Goal: Check status: Check status

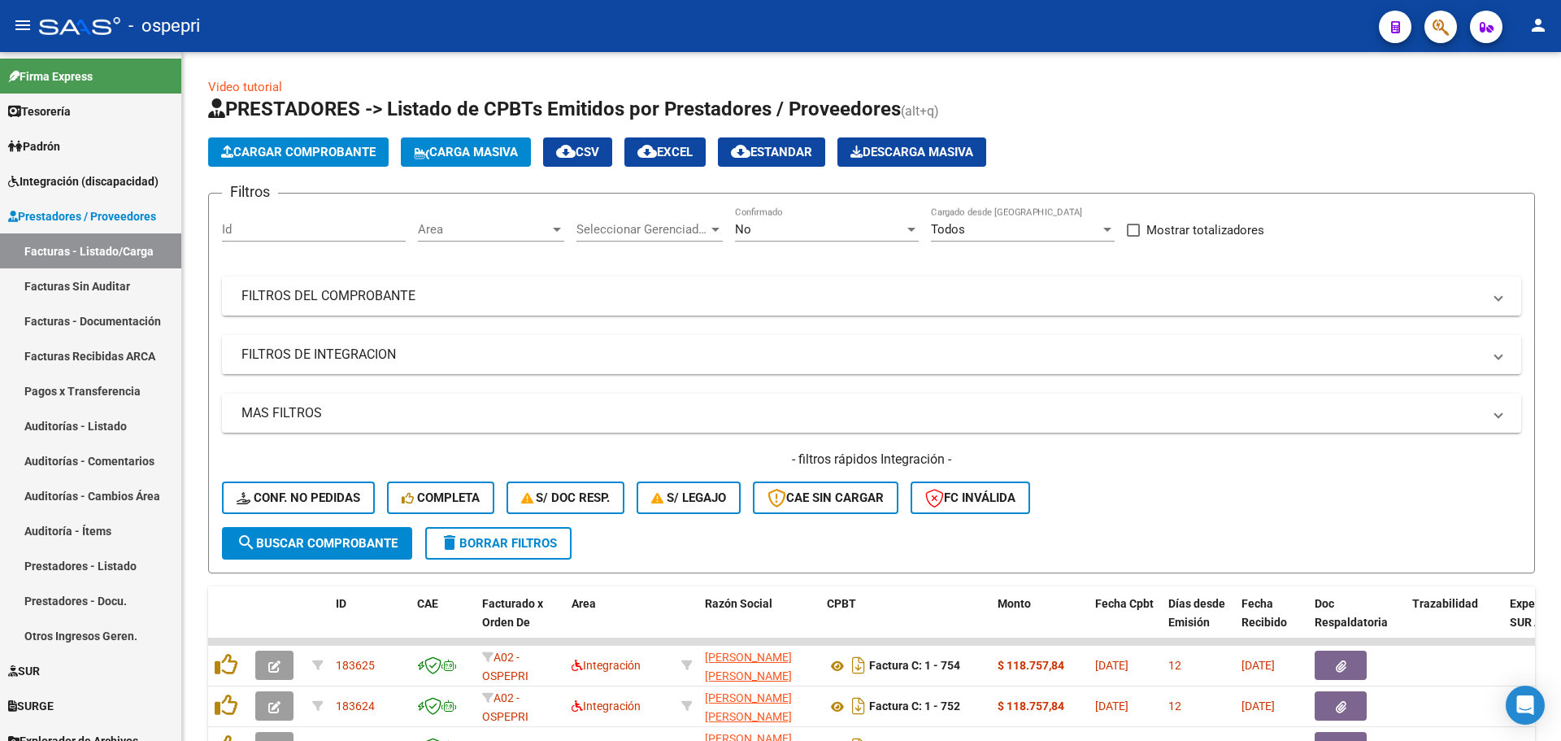
scroll to position [422, 0]
click at [1500, 298] on span at bounding box center [1498, 296] width 7 height 18
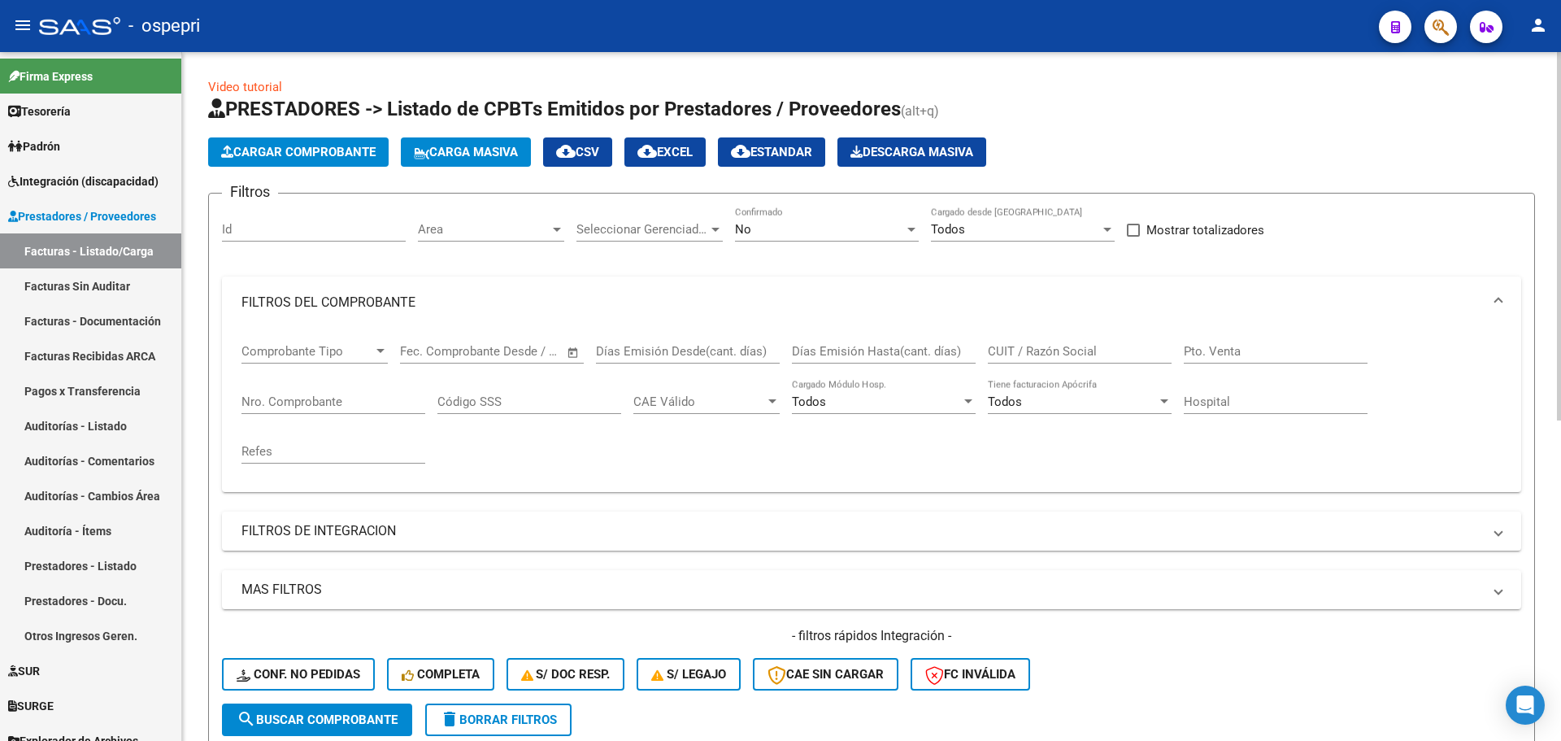
click at [1080, 351] on input "CUIT / Razón Social" at bounding box center [1080, 351] width 184 height 15
click at [914, 230] on div at bounding box center [911, 230] width 8 height 4
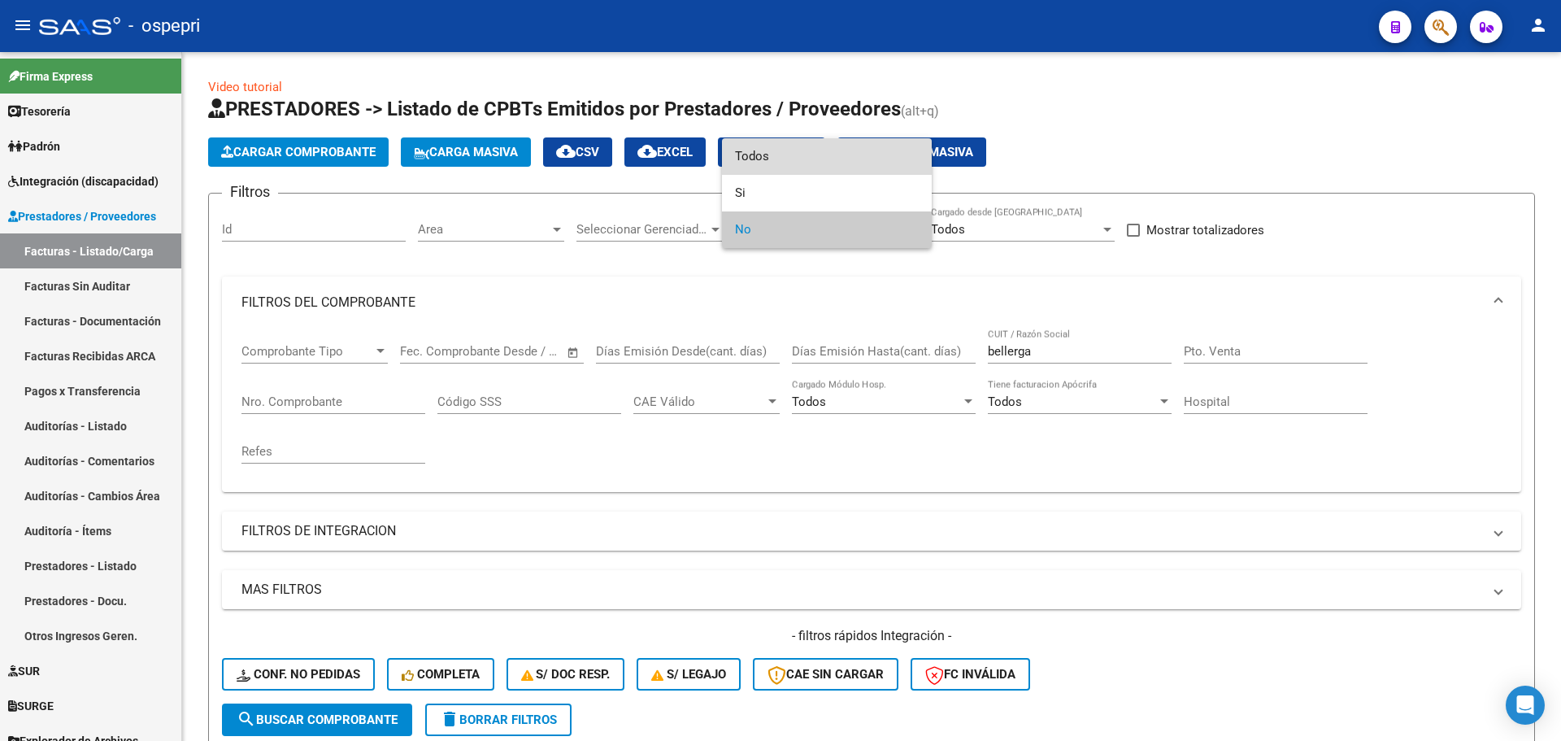
click at [819, 167] on span "Todos" at bounding box center [827, 156] width 184 height 37
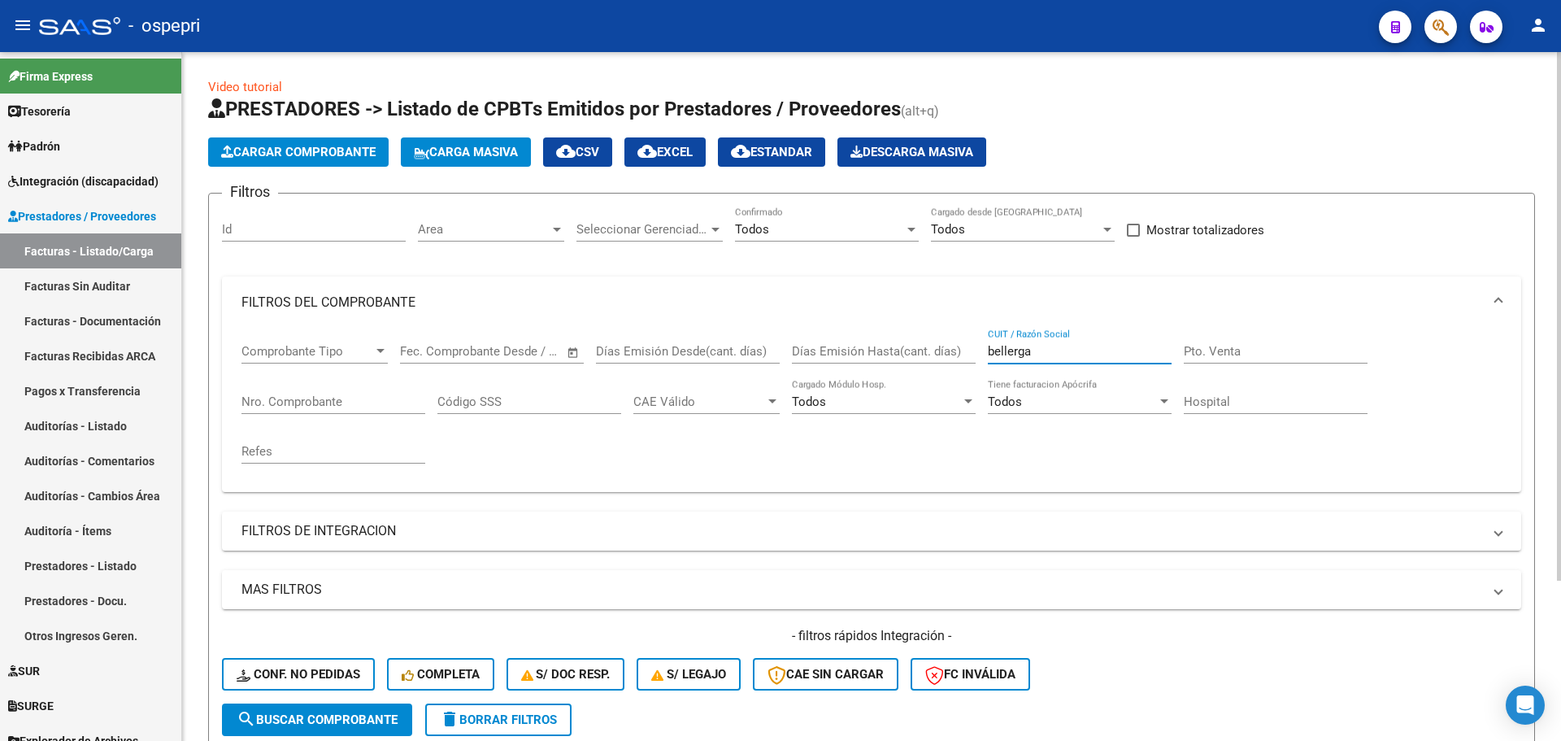
click at [1037, 345] on input "bellerga" at bounding box center [1080, 351] width 184 height 15
click at [363, 723] on span "search Buscar Comprobante" at bounding box center [317, 719] width 161 height 15
click at [989, 350] on input "bellerga" at bounding box center [1080, 351] width 184 height 15
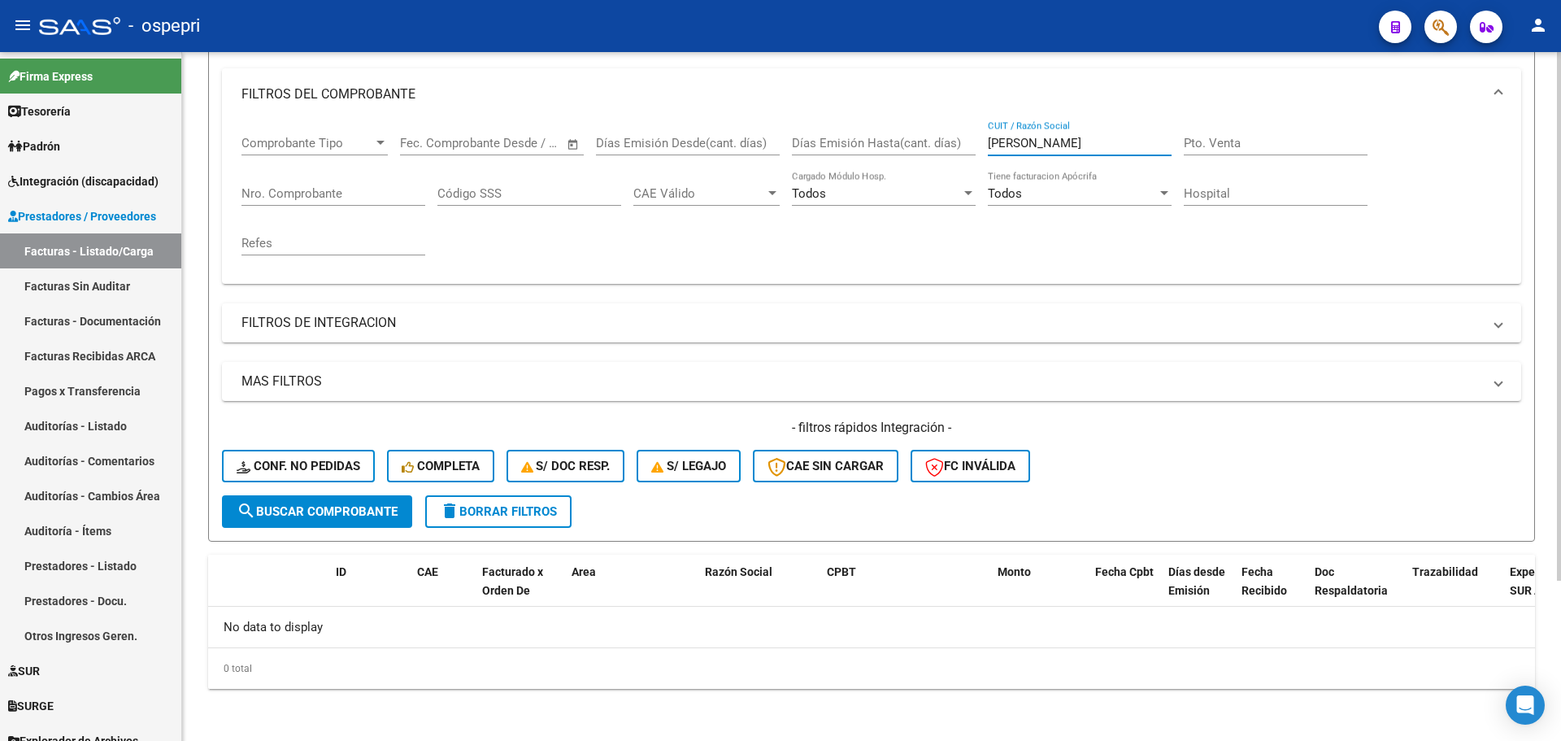
scroll to position [46, 0]
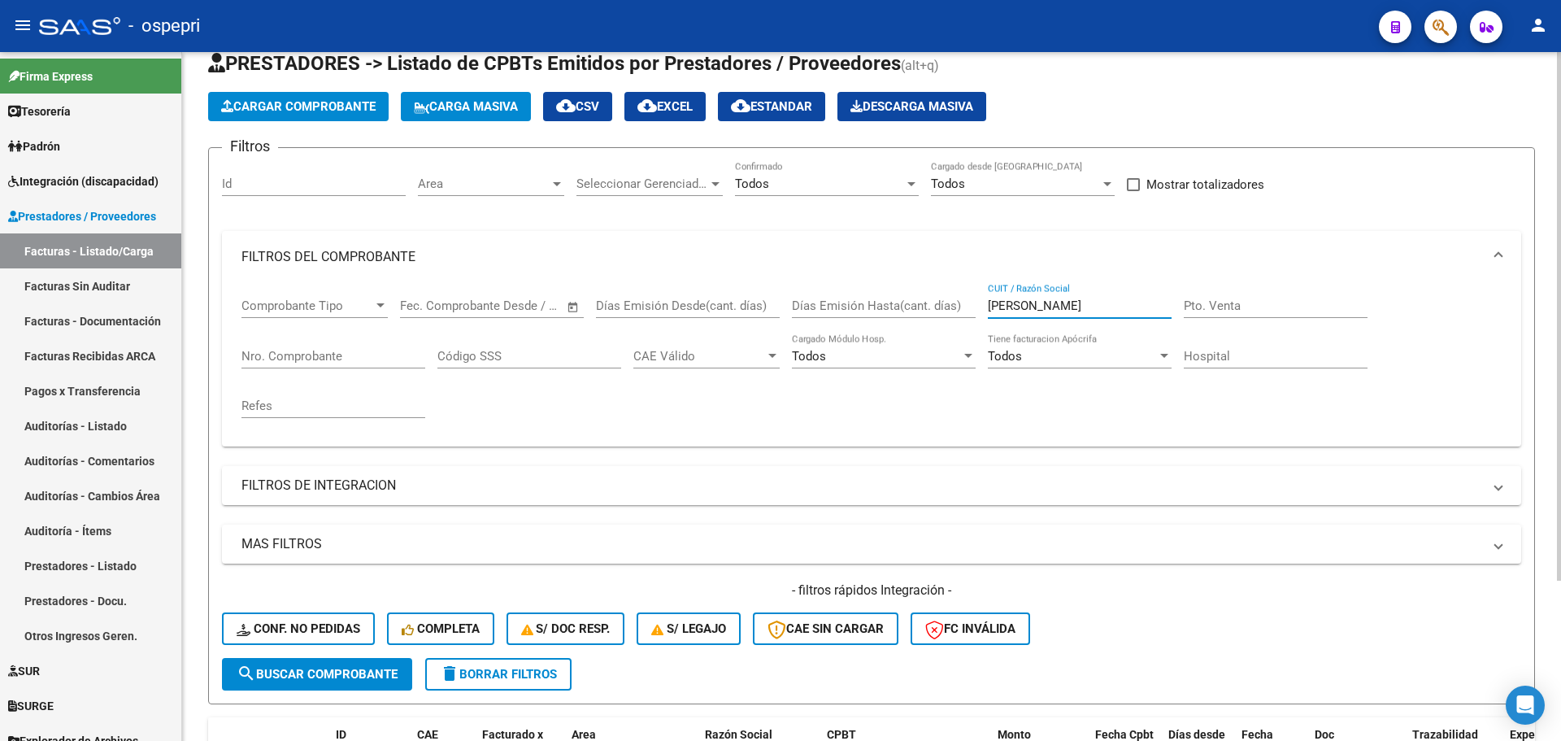
click at [1094, 306] on input "[PERSON_NAME]" at bounding box center [1080, 305] width 184 height 15
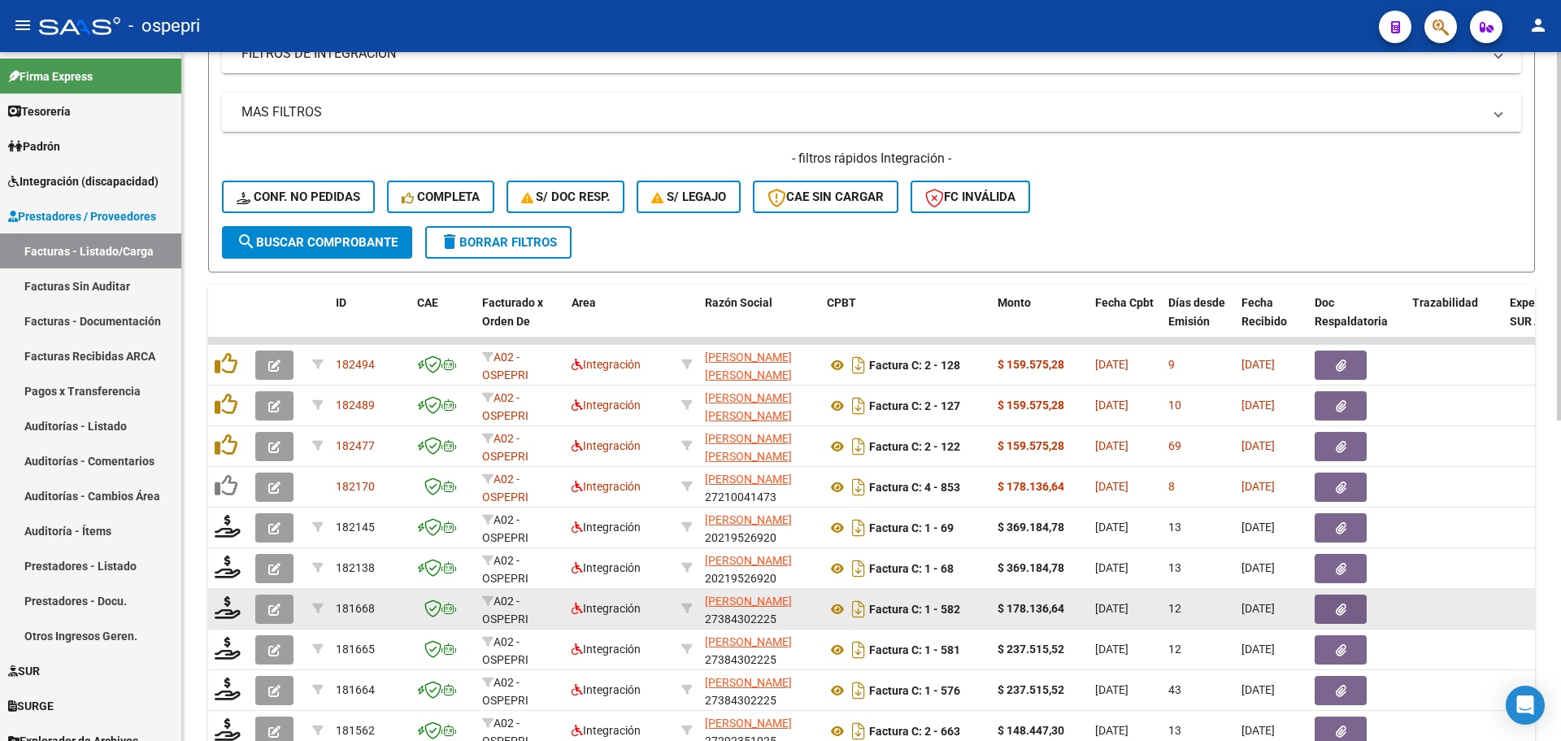
scroll to position [533, 0]
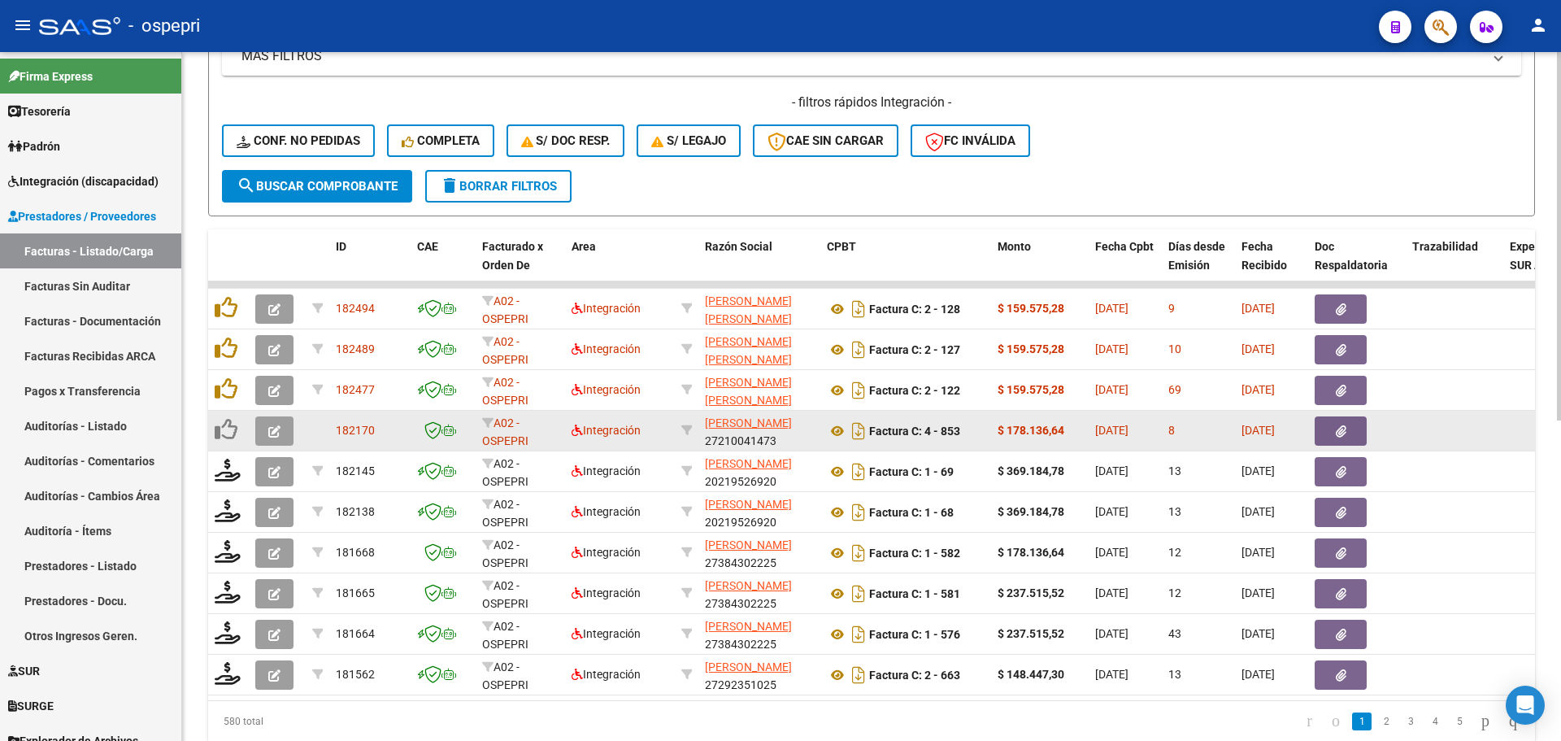
type input "[PERSON_NAME]"
click at [272, 430] on icon "button" at bounding box center [274, 431] width 12 height 12
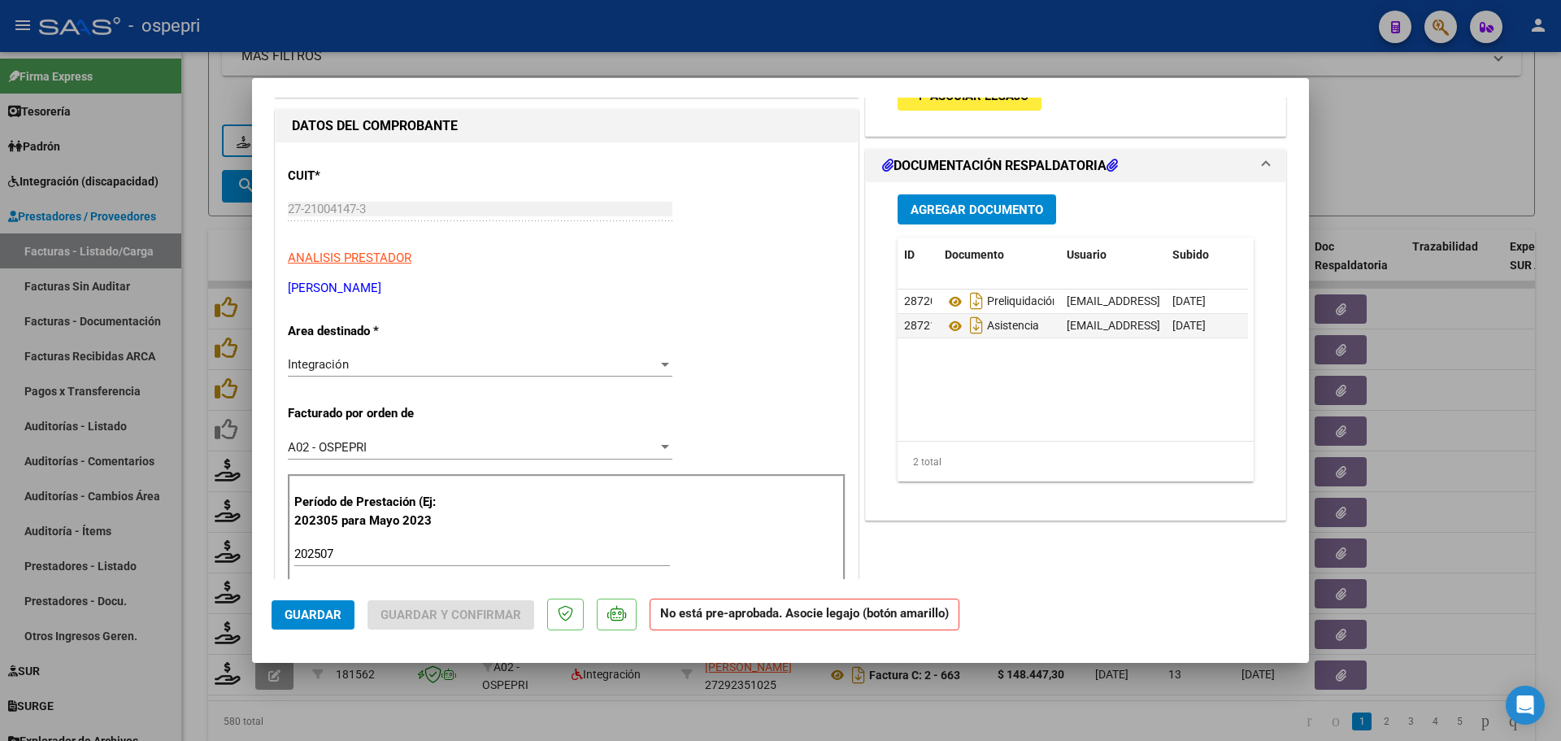
scroll to position [0, 0]
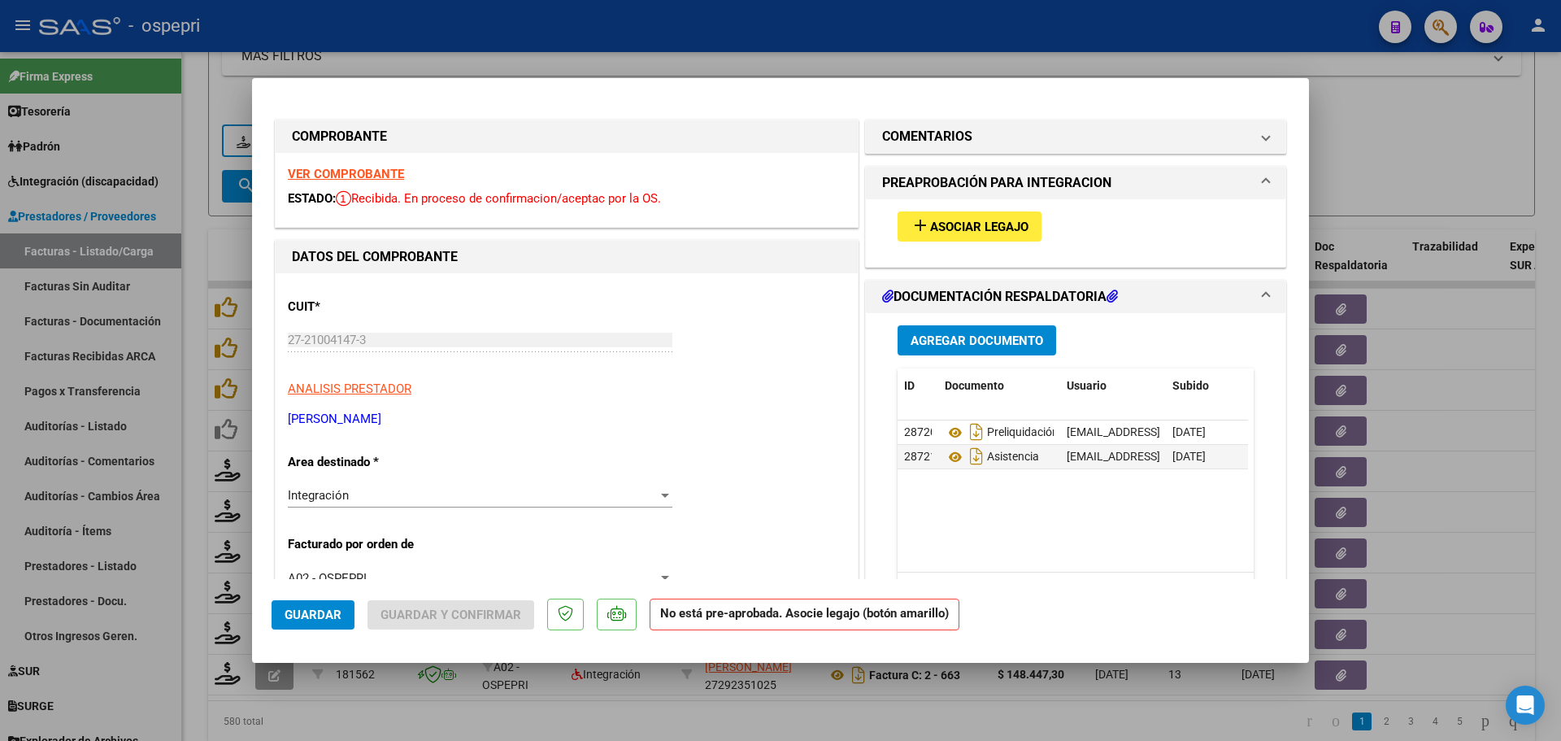
type input "$ 0,00"
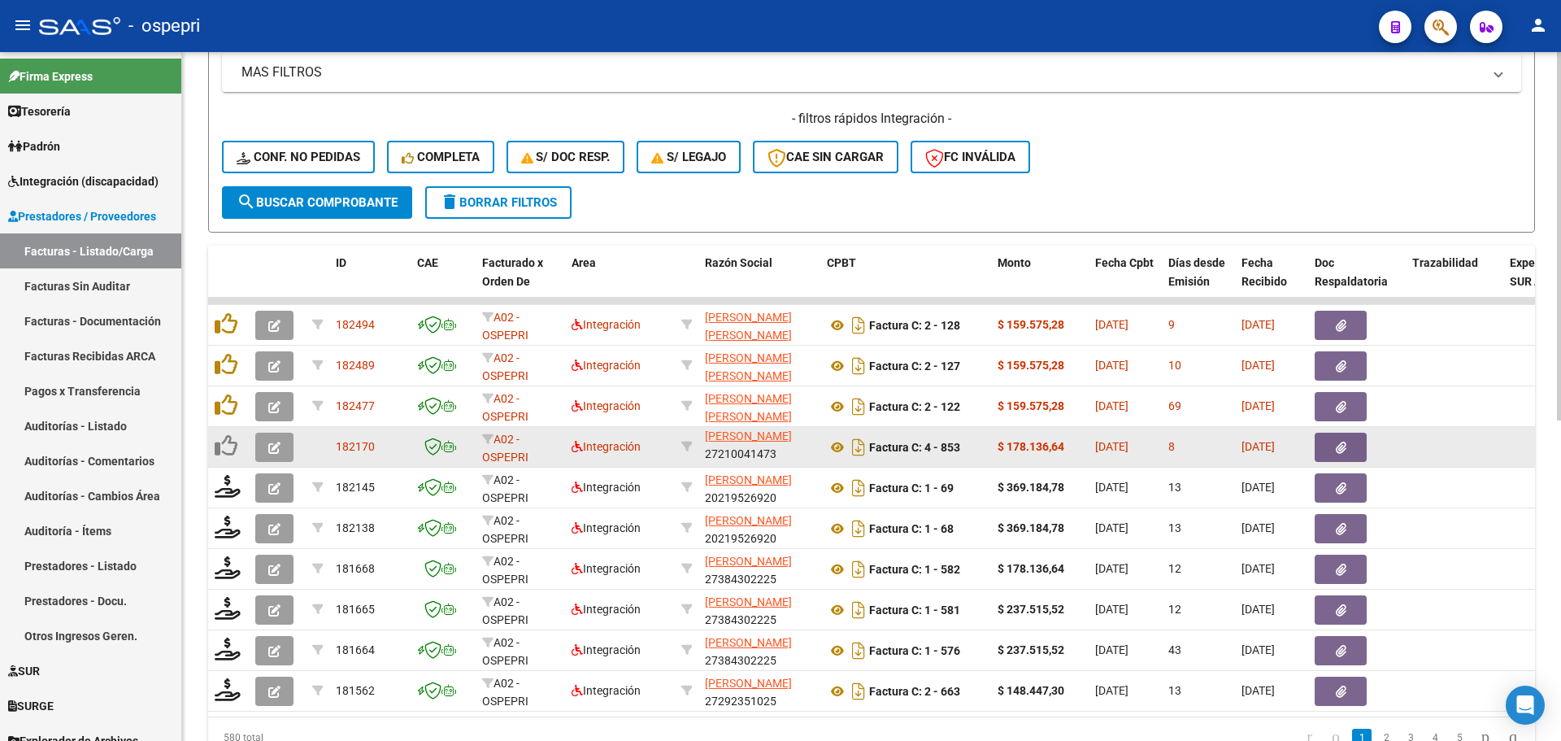
scroll to position [1, 0]
drag, startPoint x: 707, startPoint y: 450, endPoint x: 789, endPoint y: 463, distance: 83.0
click at [789, 463] on div "[PERSON_NAME] 27210041473" at bounding box center [759, 446] width 109 height 34
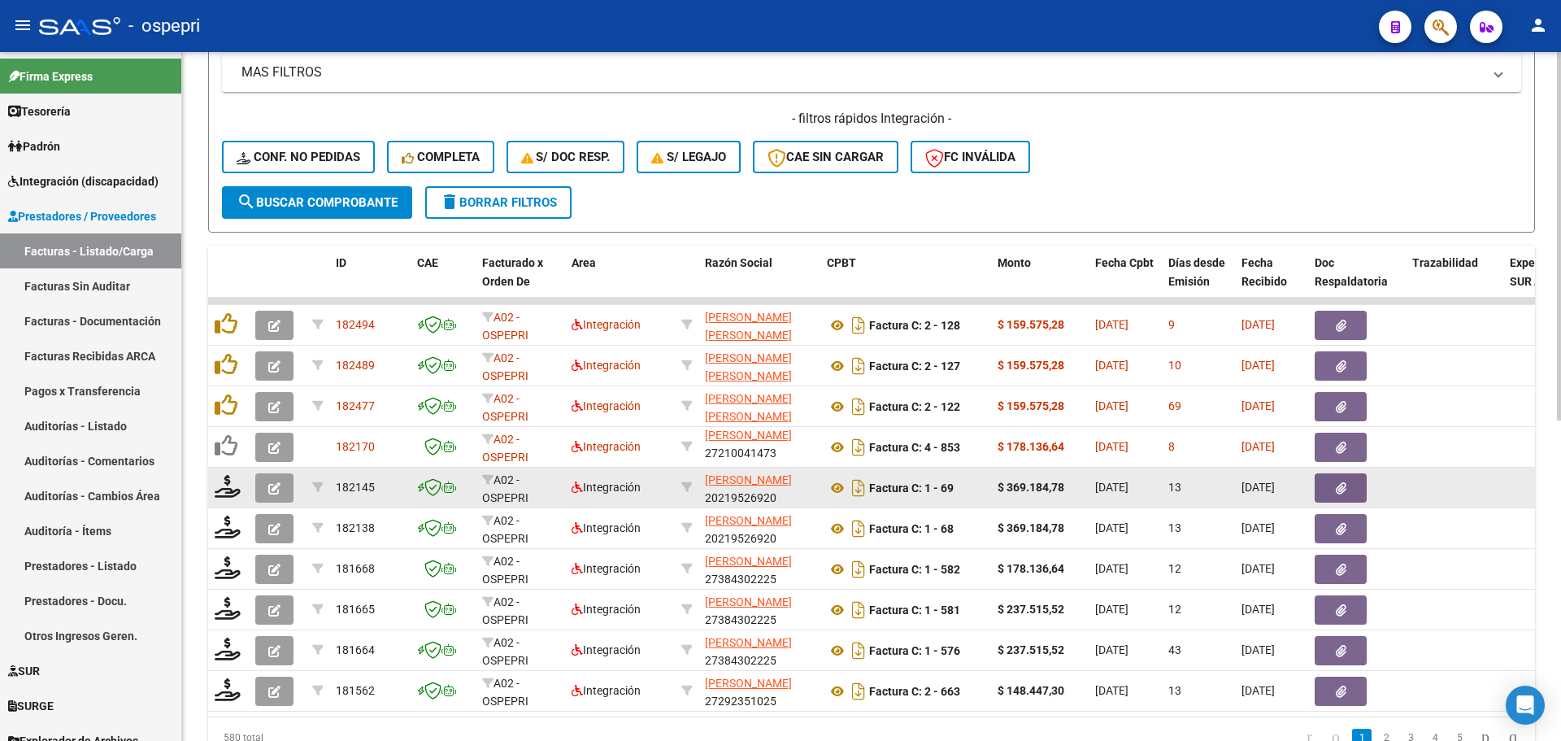
copy div "27210041473"
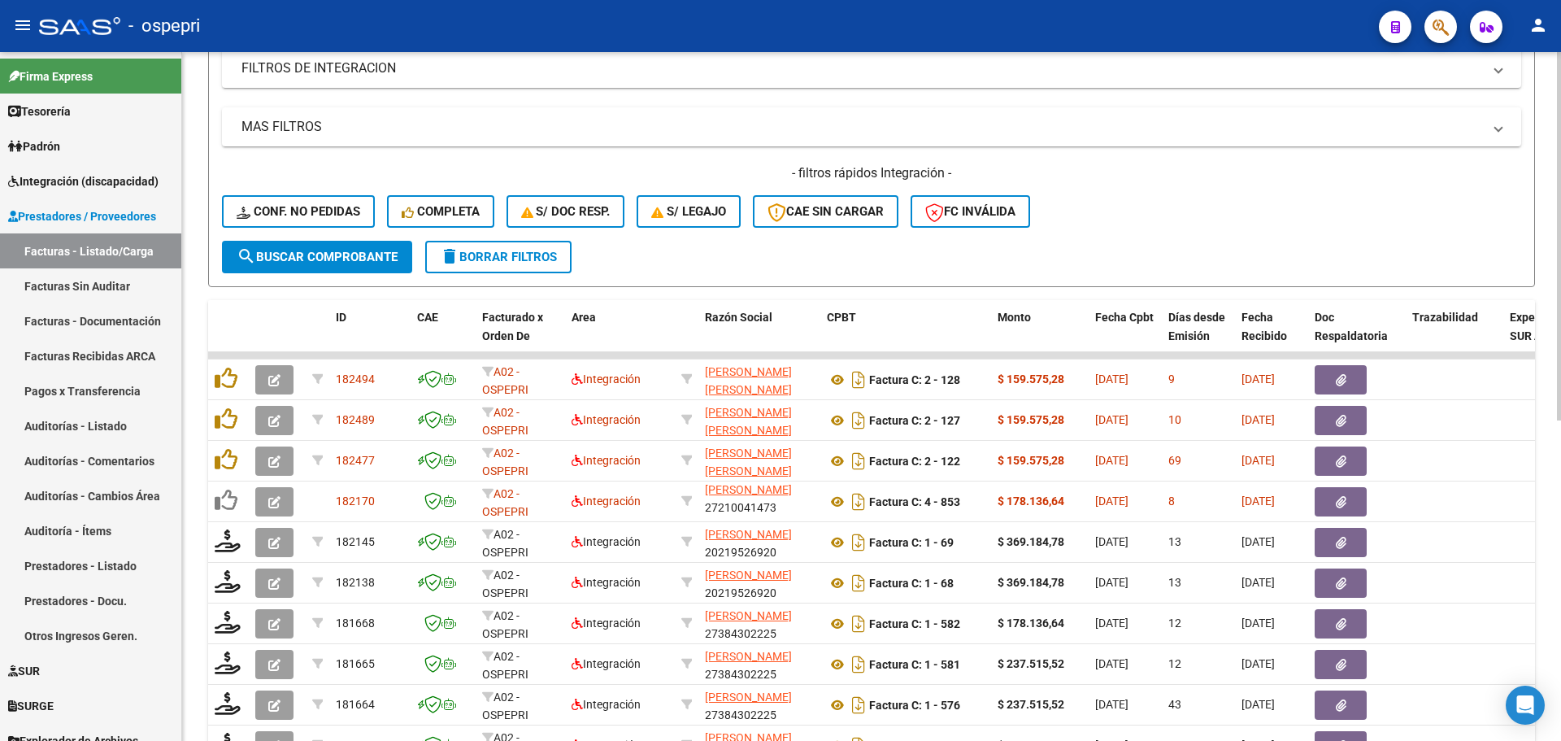
scroll to position [192, 0]
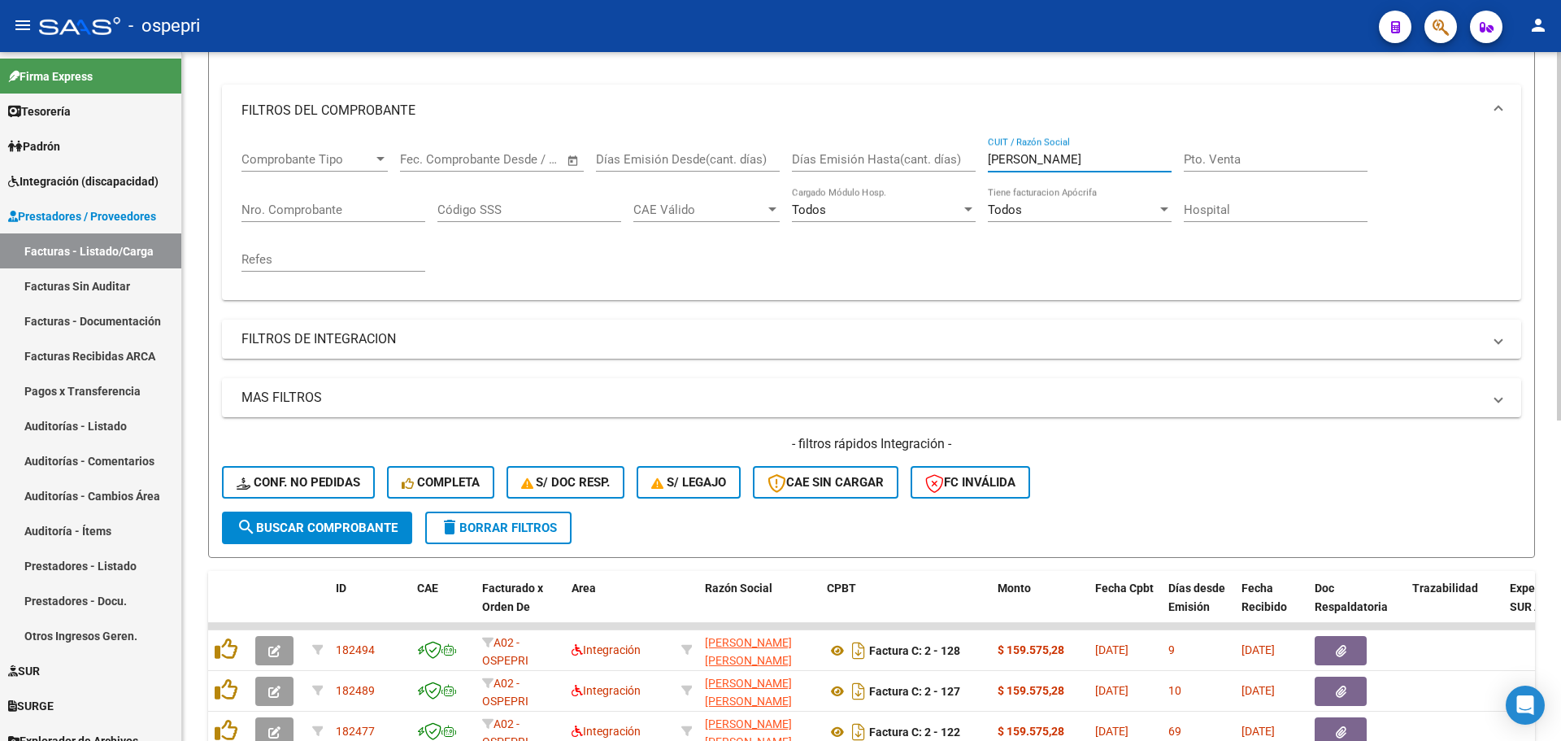
click at [1061, 160] on input "[PERSON_NAME]" at bounding box center [1080, 159] width 184 height 15
paste input "27210041473"
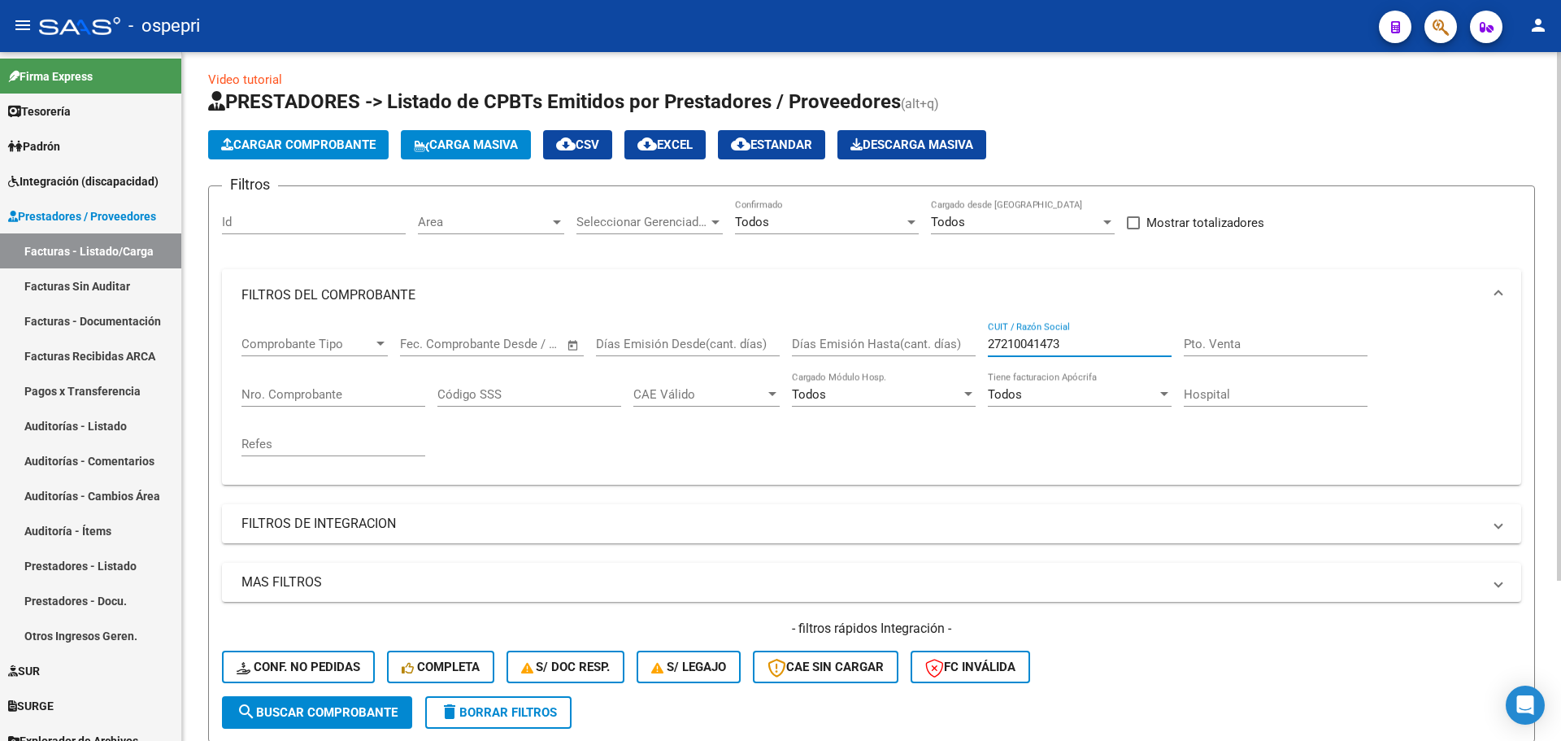
scroll to position [0, 0]
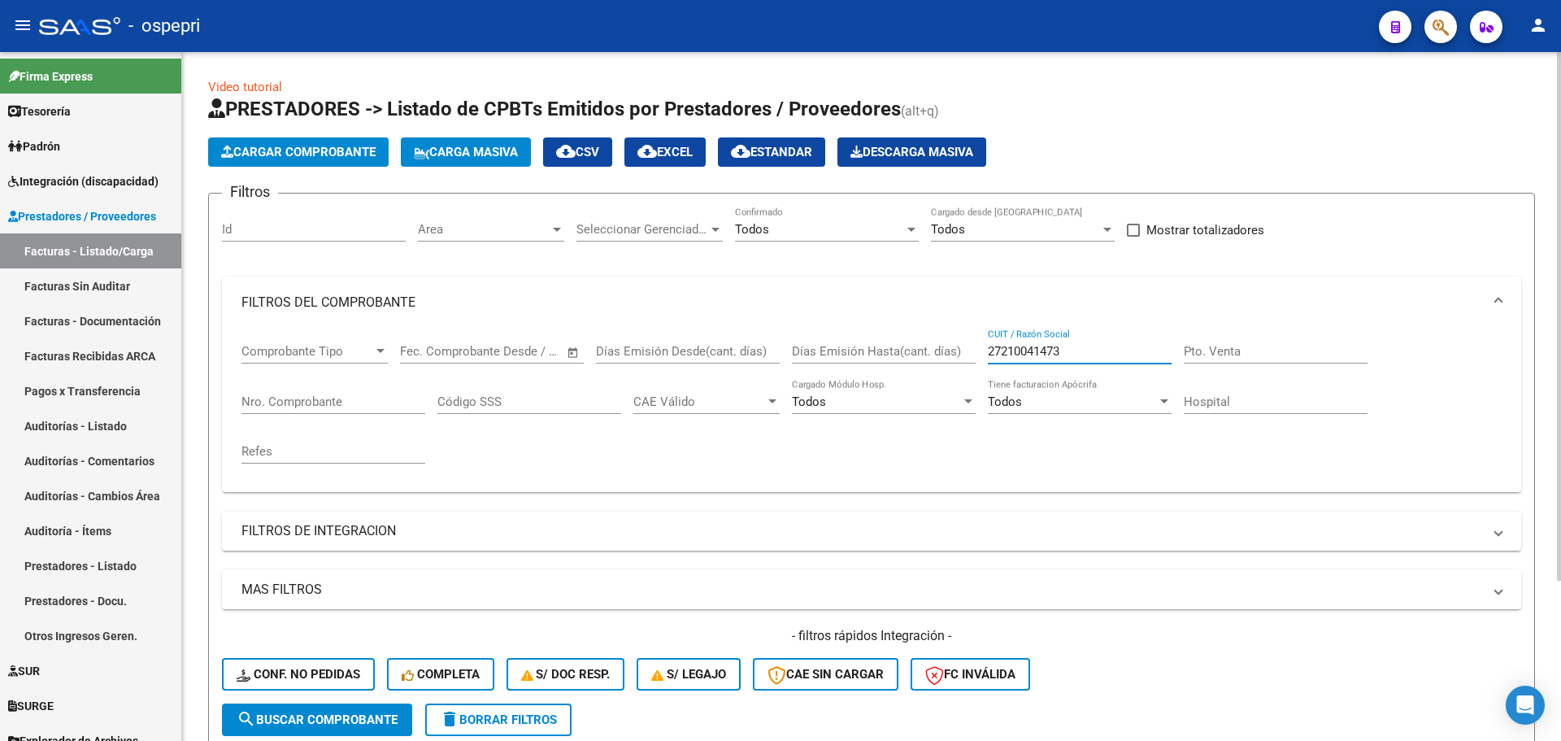
type input "27210041473"
click at [906, 231] on div at bounding box center [911, 229] width 15 height 13
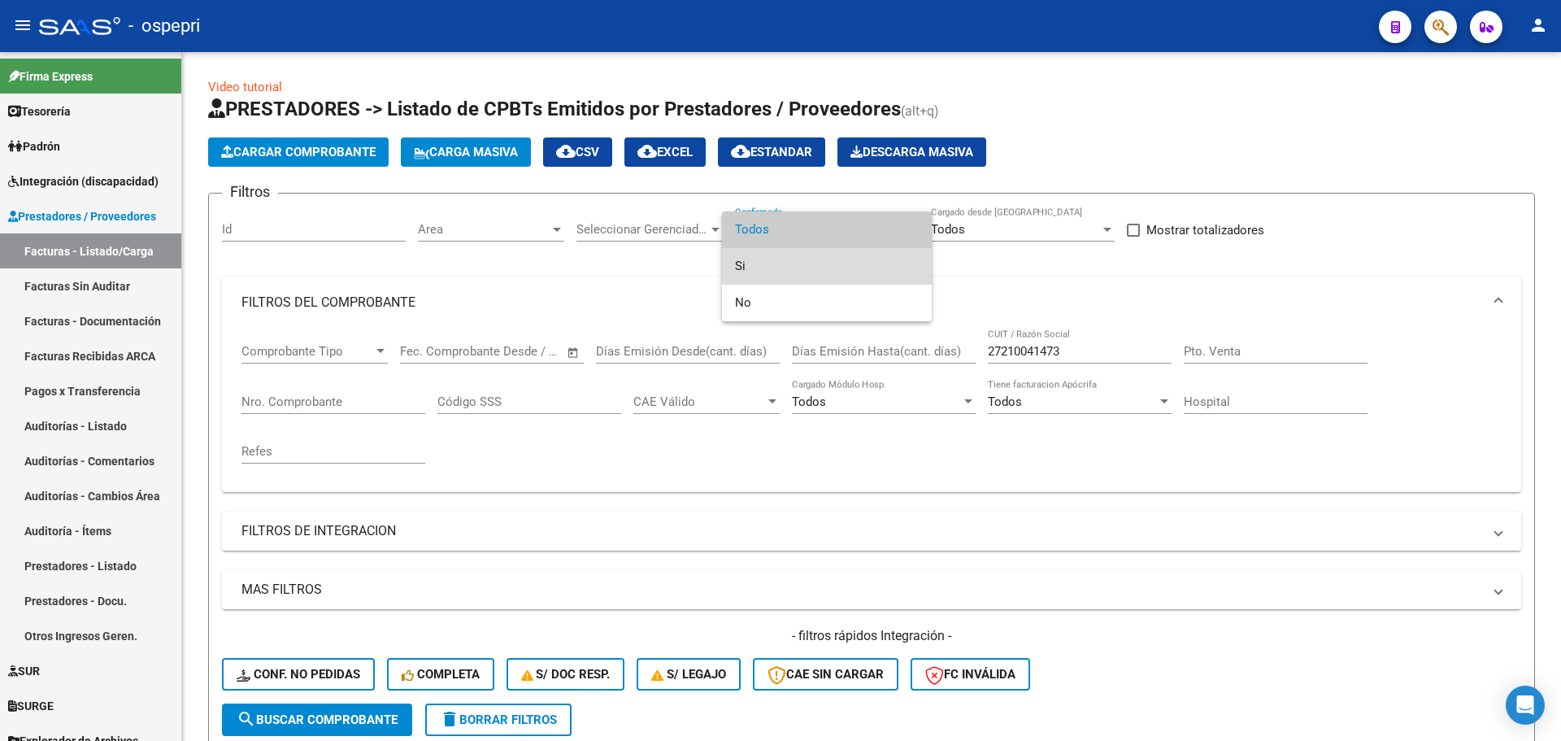
click at [776, 272] on span "Si" at bounding box center [827, 266] width 184 height 37
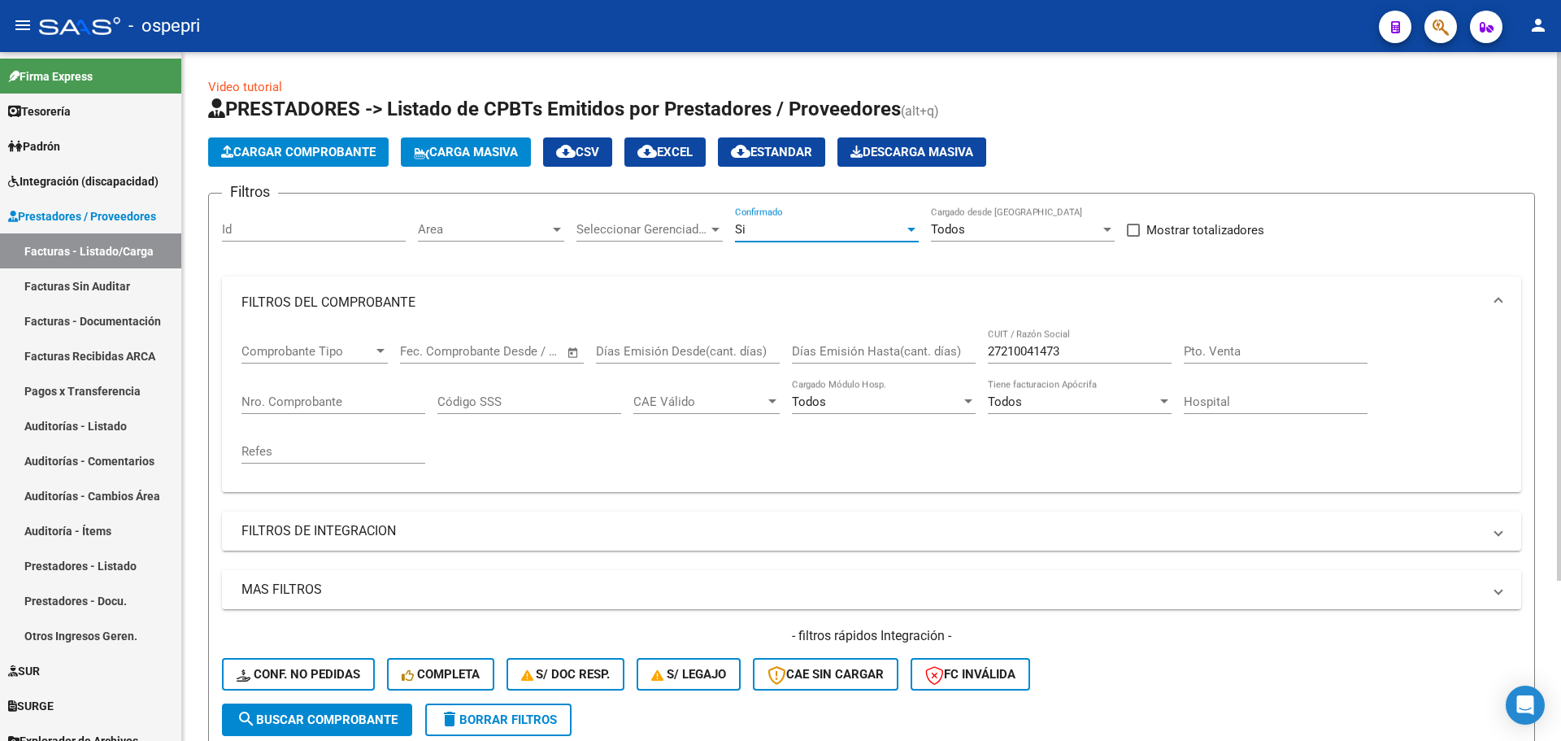
click at [1089, 352] on input "27210041473" at bounding box center [1080, 351] width 184 height 15
click at [346, 721] on span "search Buscar Comprobante" at bounding box center [317, 719] width 161 height 15
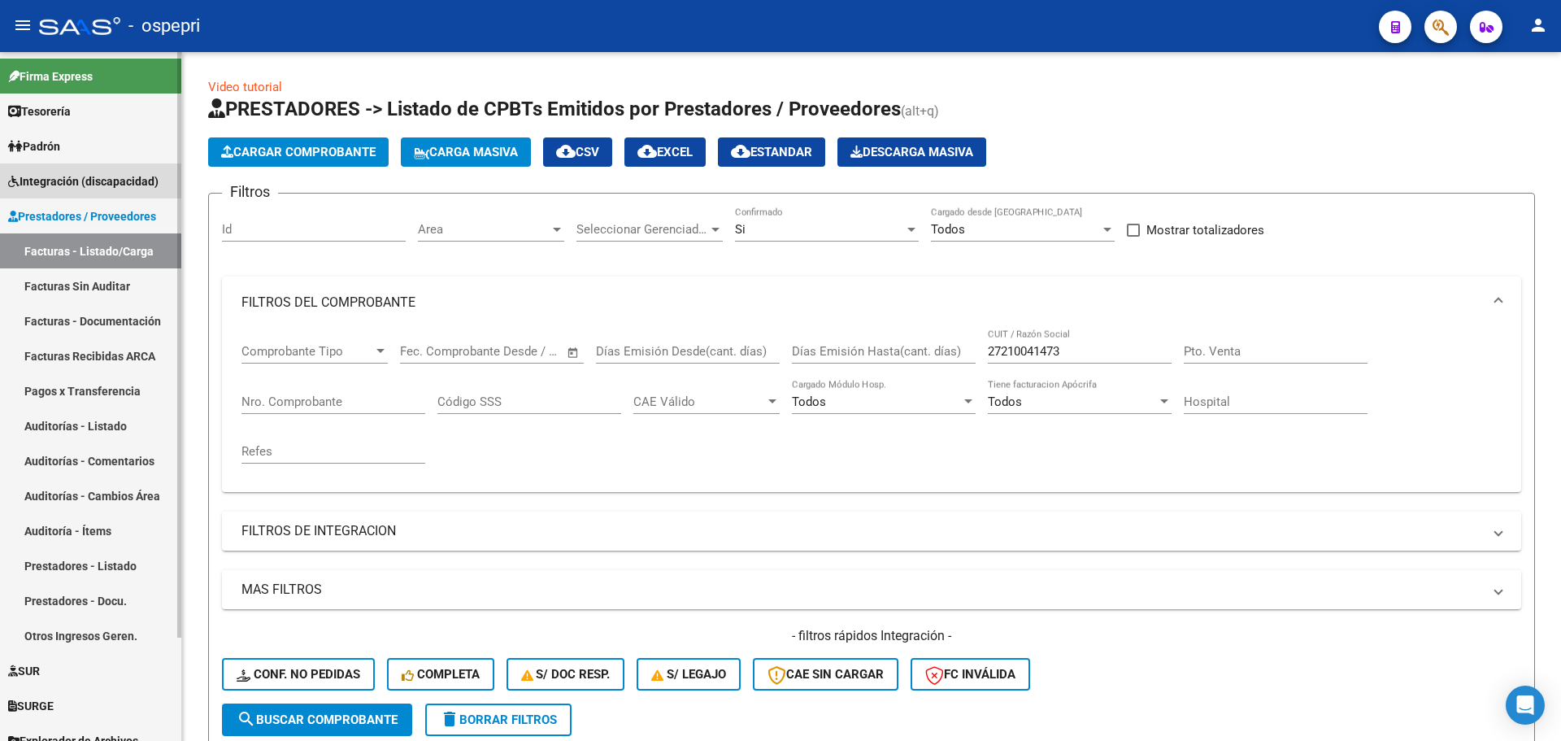
click at [85, 178] on span "Integración (discapacidad)" at bounding box center [83, 181] width 150 height 18
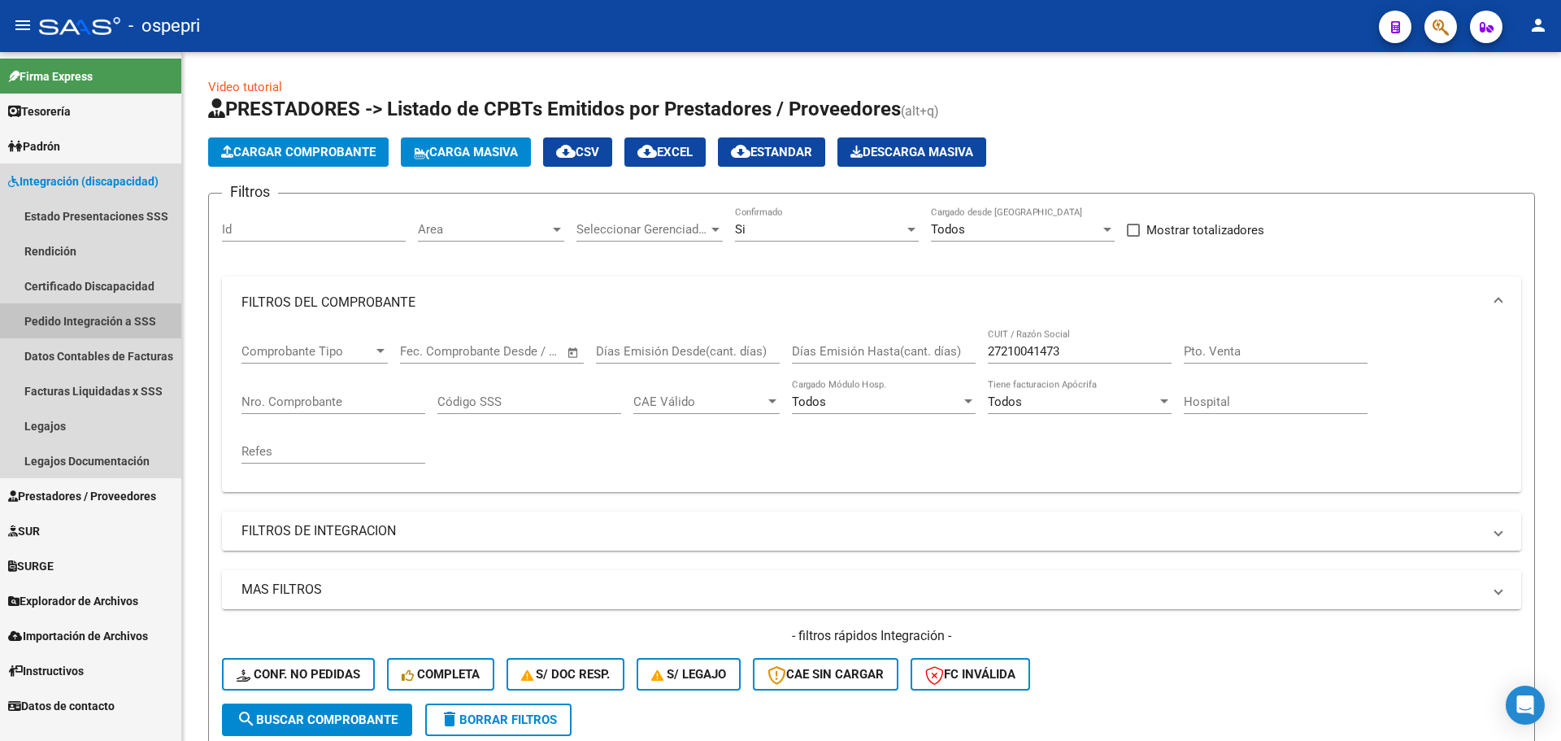
click at [72, 316] on link "Pedido Integración a SSS" at bounding box center [90, 320] width 181 height 35
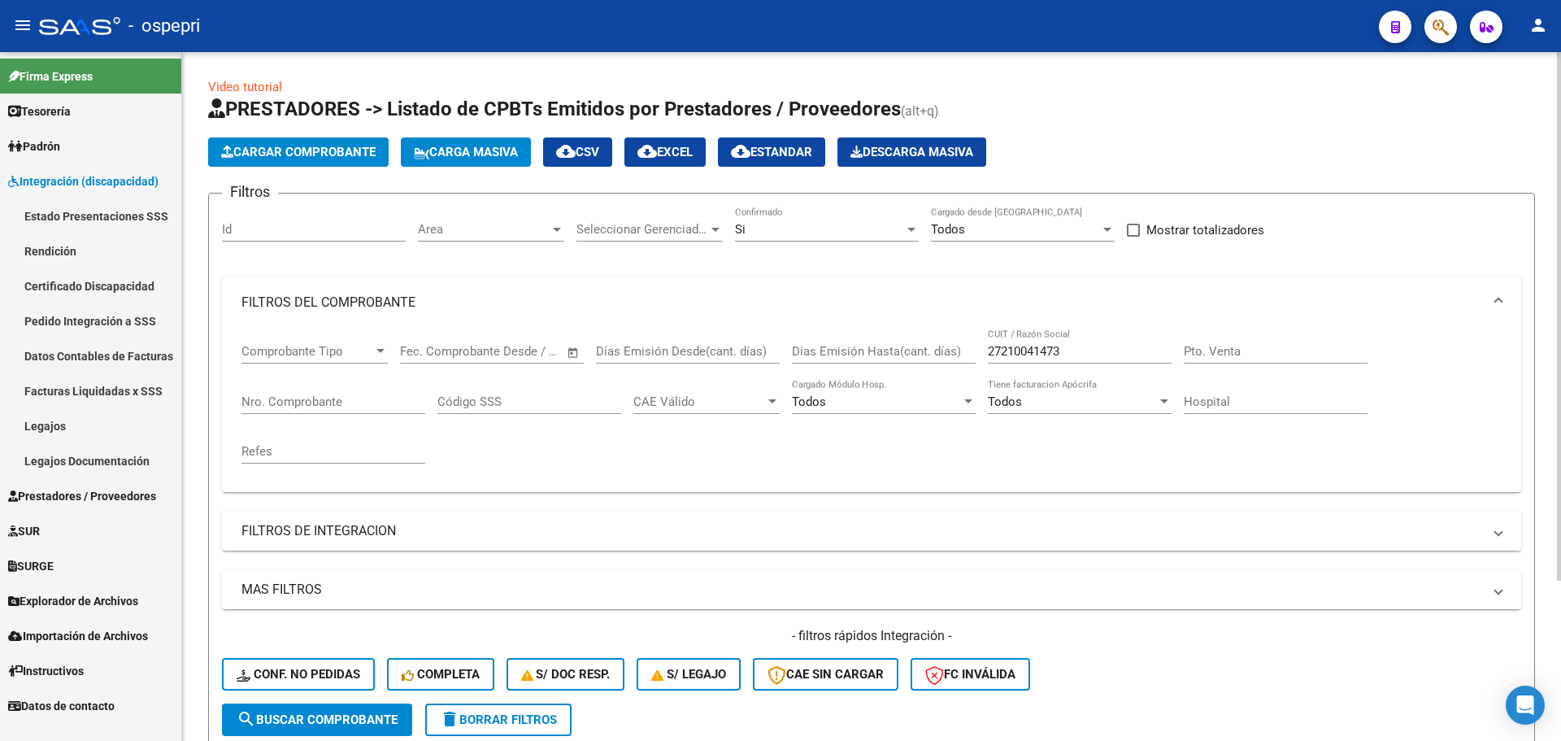
click at [1081, 352] on input "27210041473" at bounding box center [1080, 351] width 184 height 15
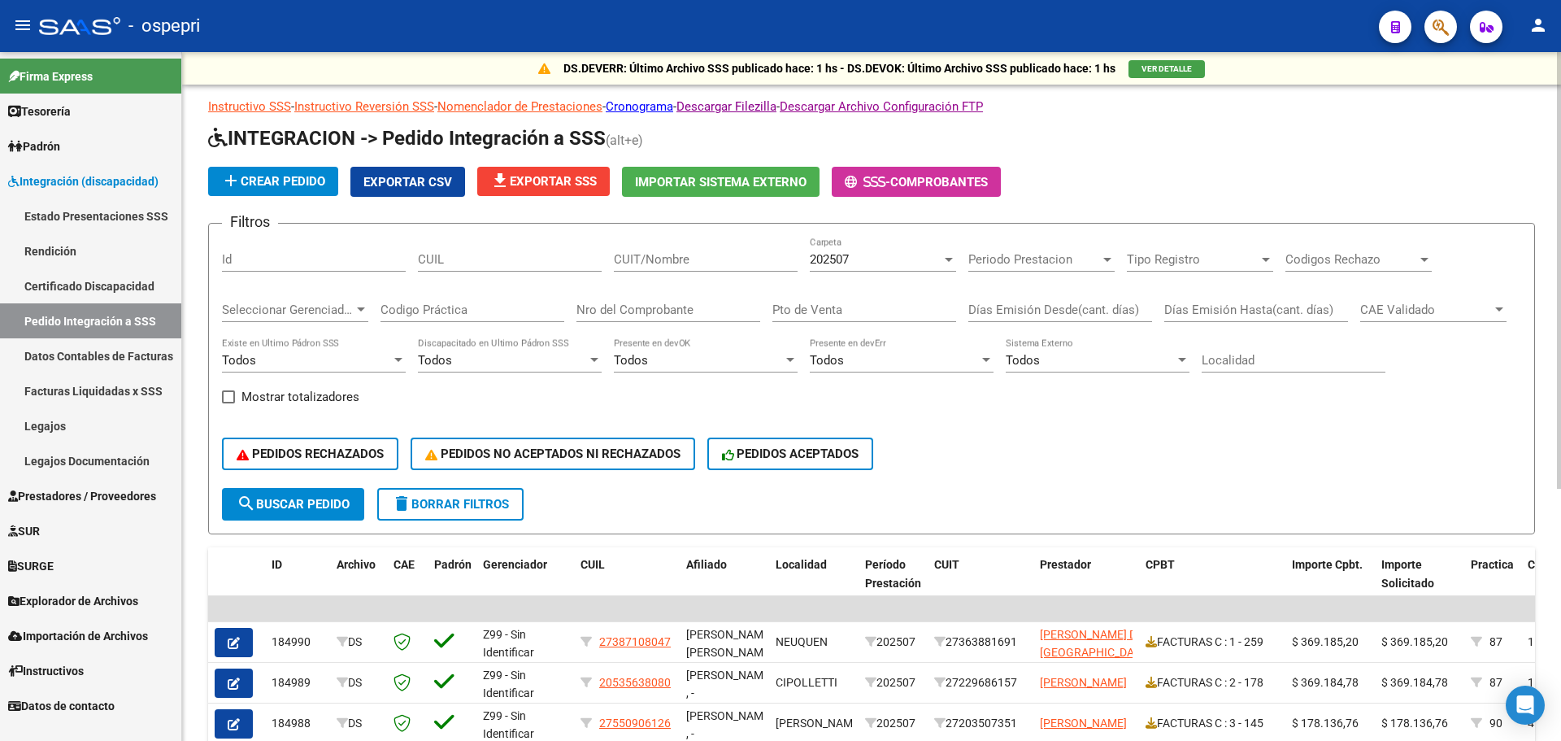
click at [680, 255] on input "CUIT/Nombre" at bounding box center [706, 259] width 184 height 15
paste input "27210041473"
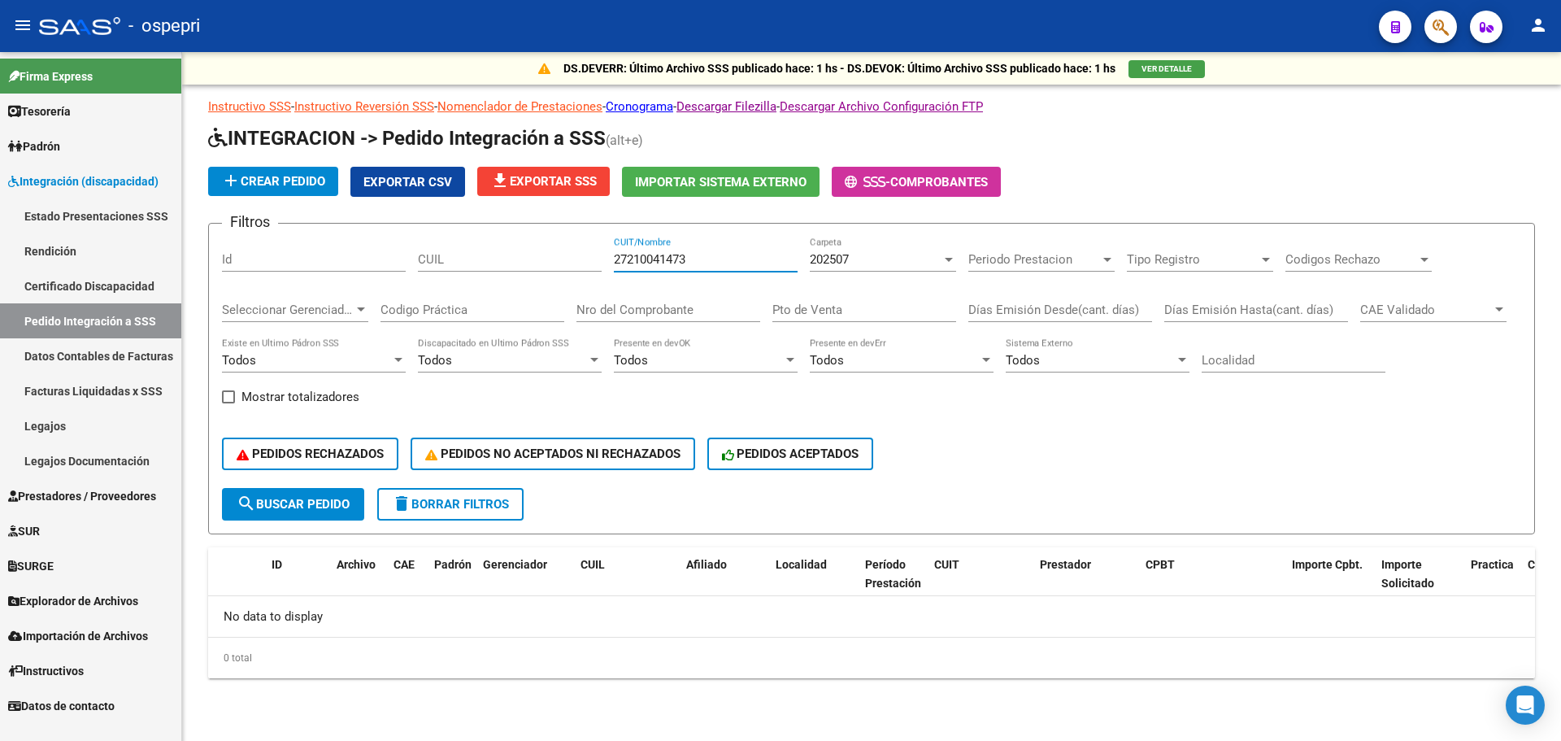
type input "27210041473"
click at [280, 500] on span "search Buscar Pedido" at bounding box center [293, 504] width 113 height 15
click at [943, 258] on div at bounding box center [948, 259] width 15 height 13
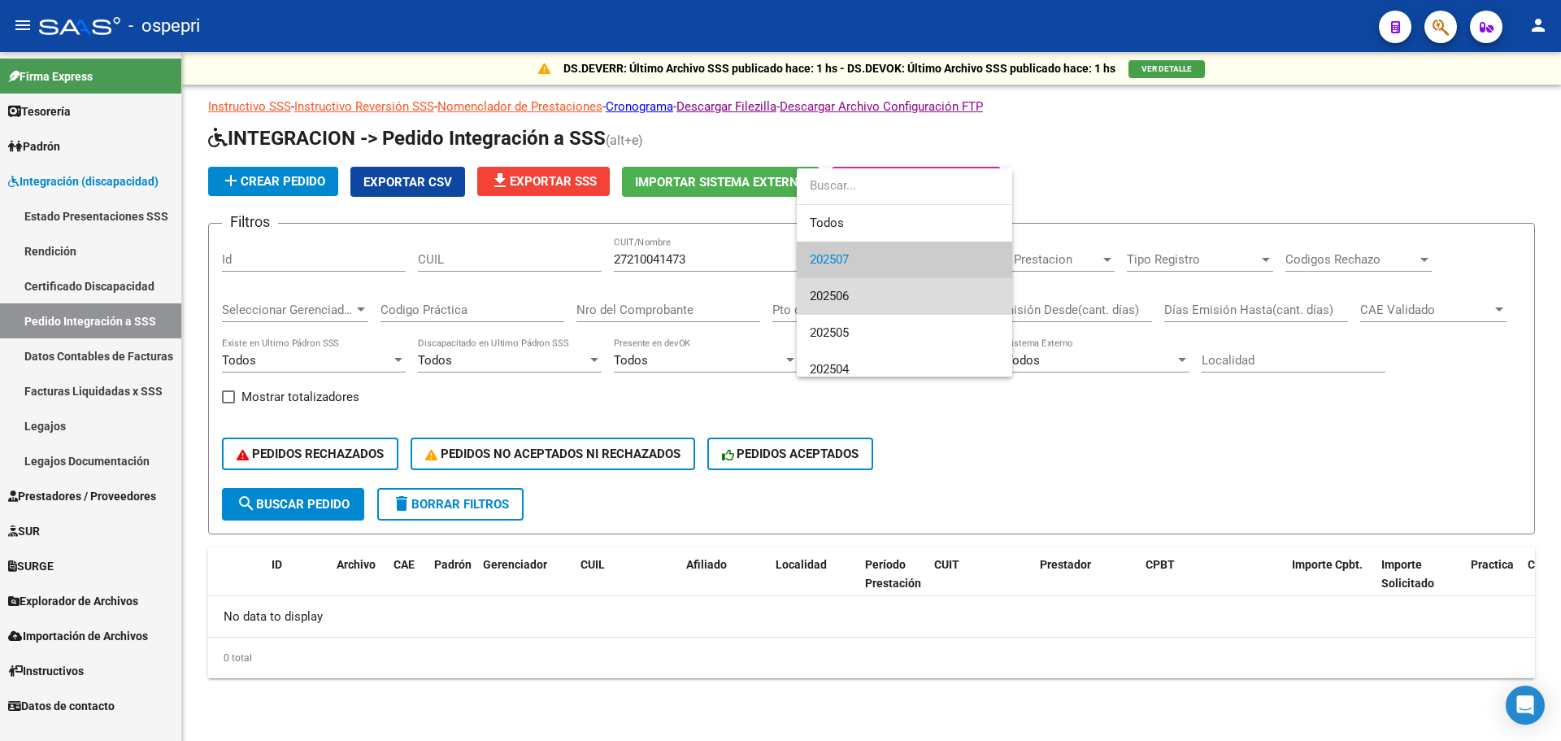
click at [844, 286] on span "202506" at bounding box center [904, 296] width 189 height 37
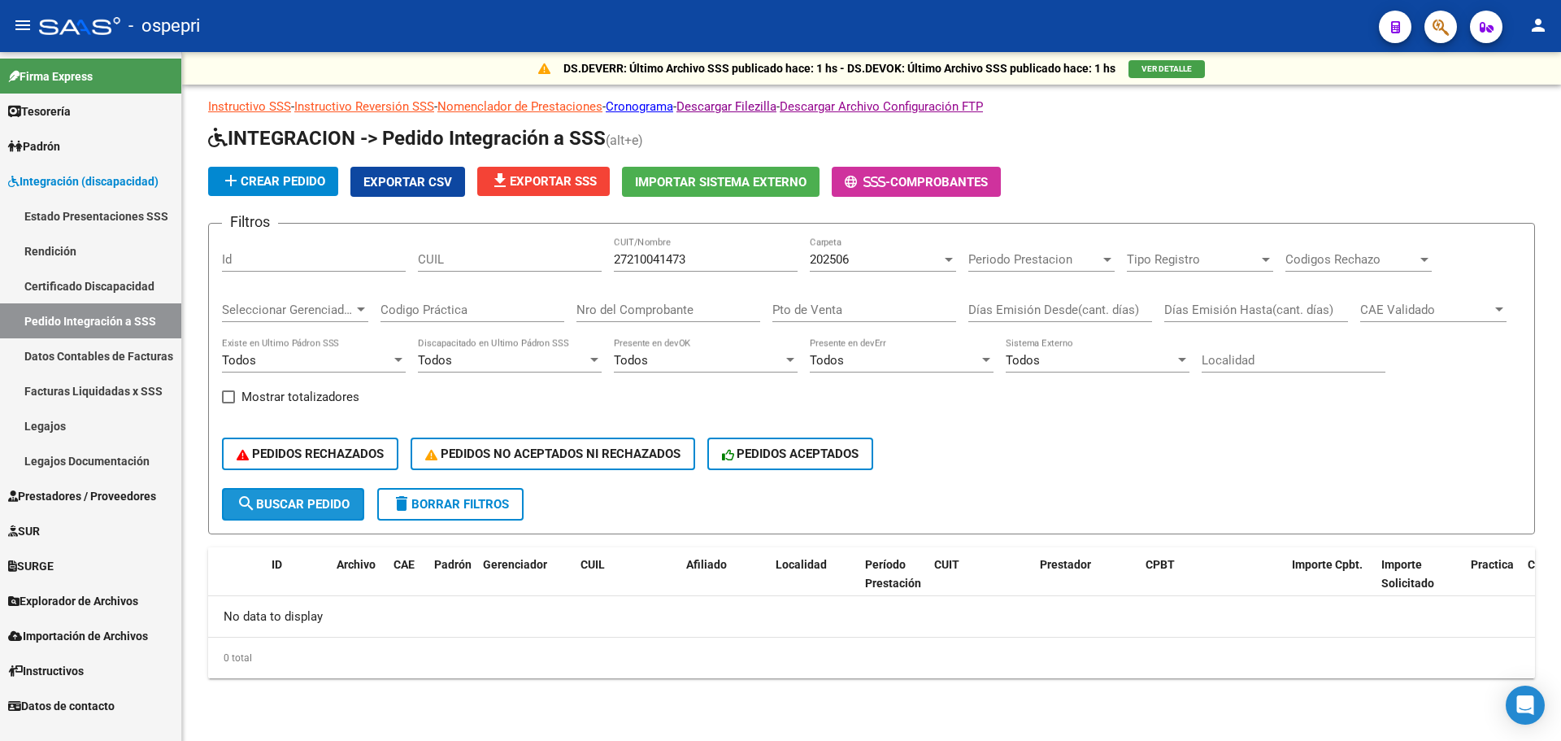
click at [307, 510] on span "search Buscar Pedido" at bounding box center [293, 504] width 113 height 15
click at [706, 261] on input "27210041473" at bounding box center [706, 259] width 184 height 15
click at [705, 259] on input "27210041473" at bounding box center [706, 259] width 184 height 15
click at [704, 259] on input "27210041473" at bounding box center [706, 259] width 184 height 15
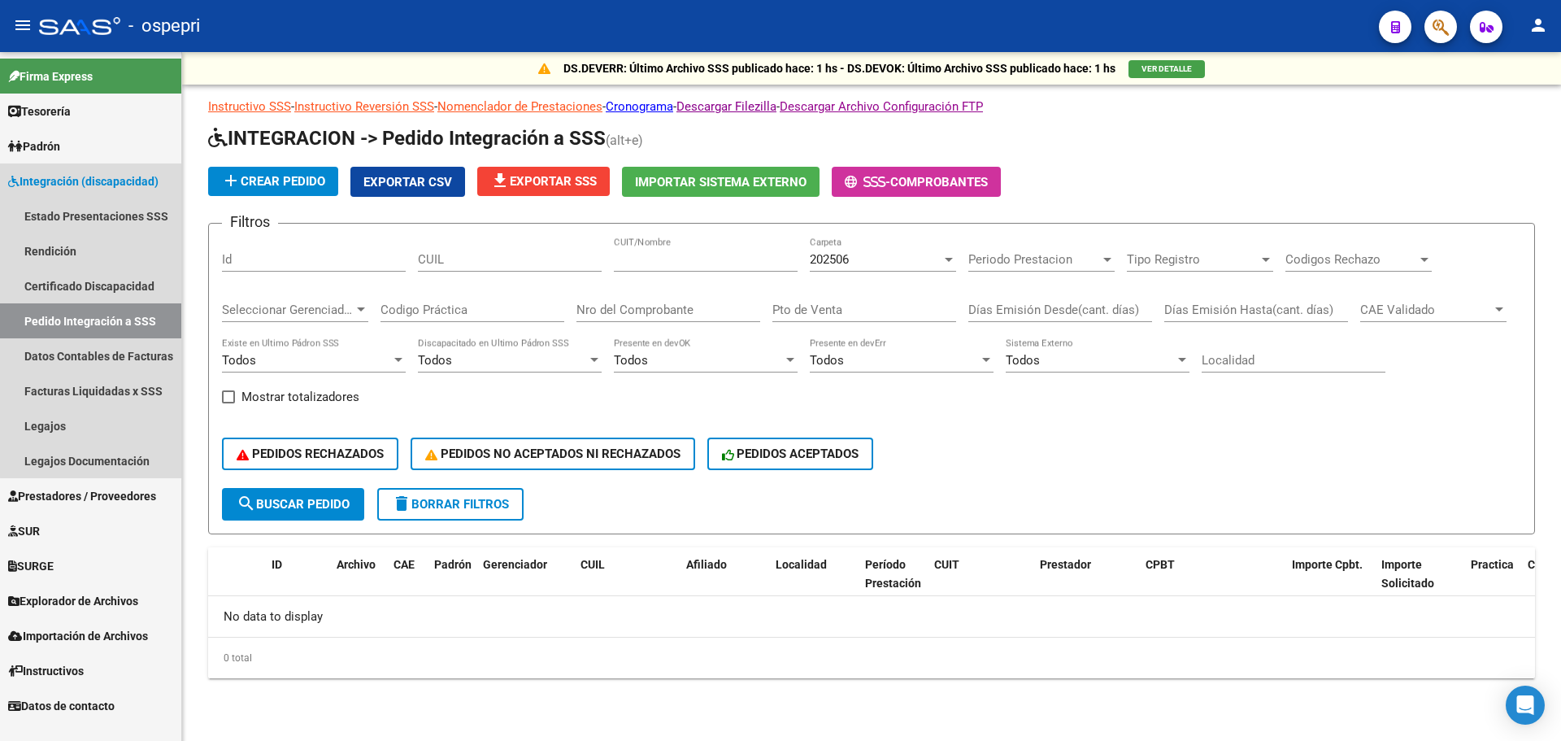
click at [104, 315] on link "Pedido Integración a SSS" at bounding box center [90, 320] width 181 height 35
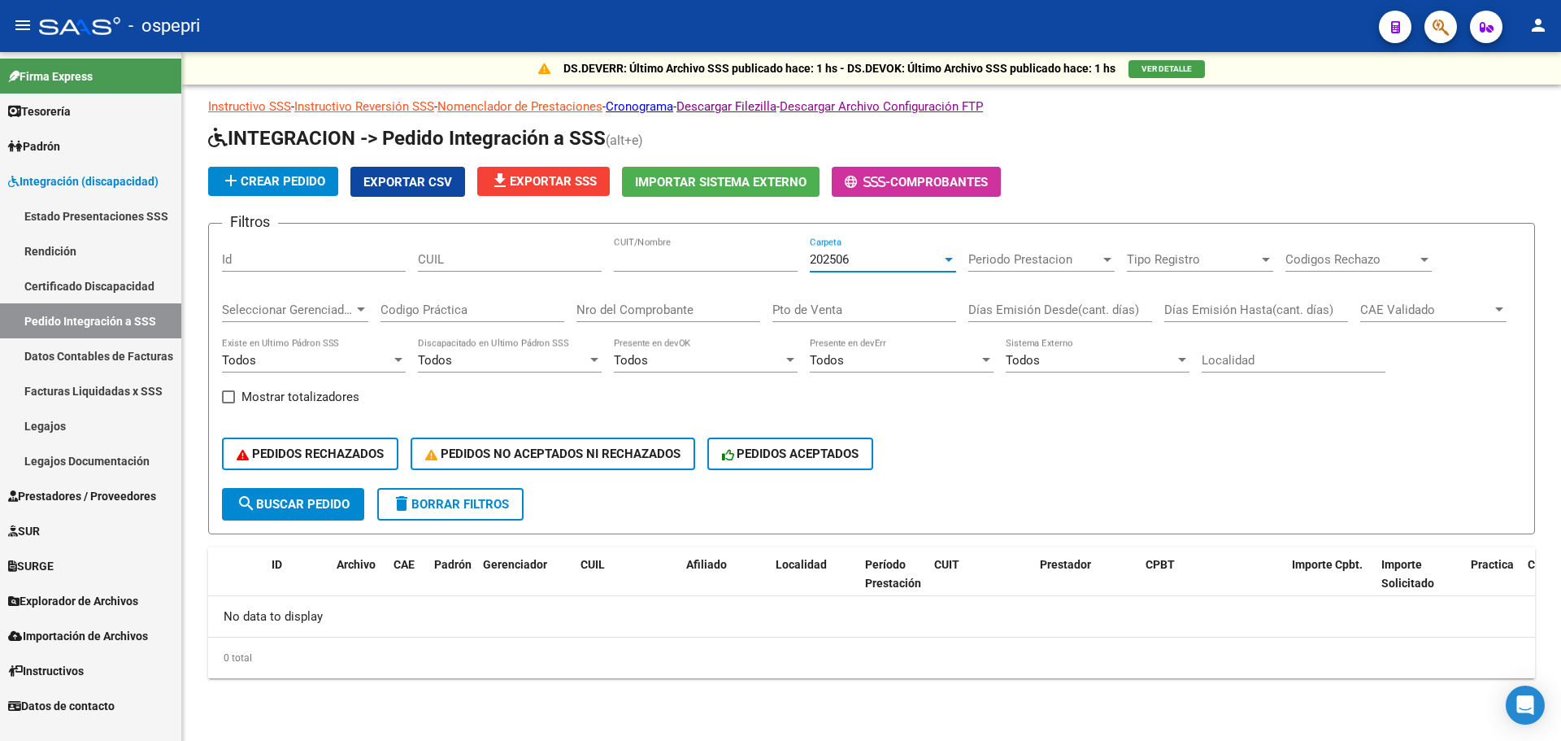
click at [951, 259] on div at bounding box center [949, 260] width 8 height 4
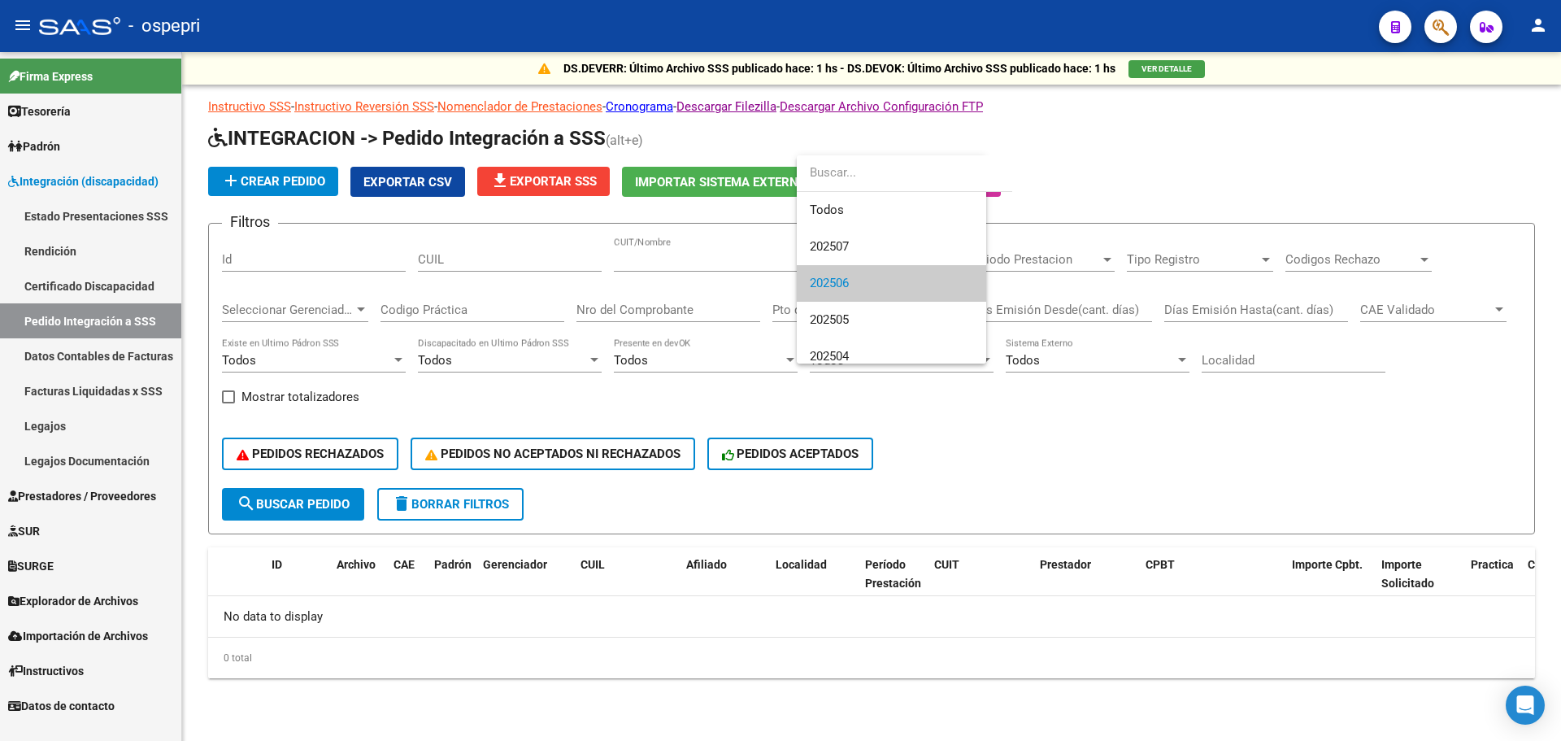
scroll to position [24, 0]
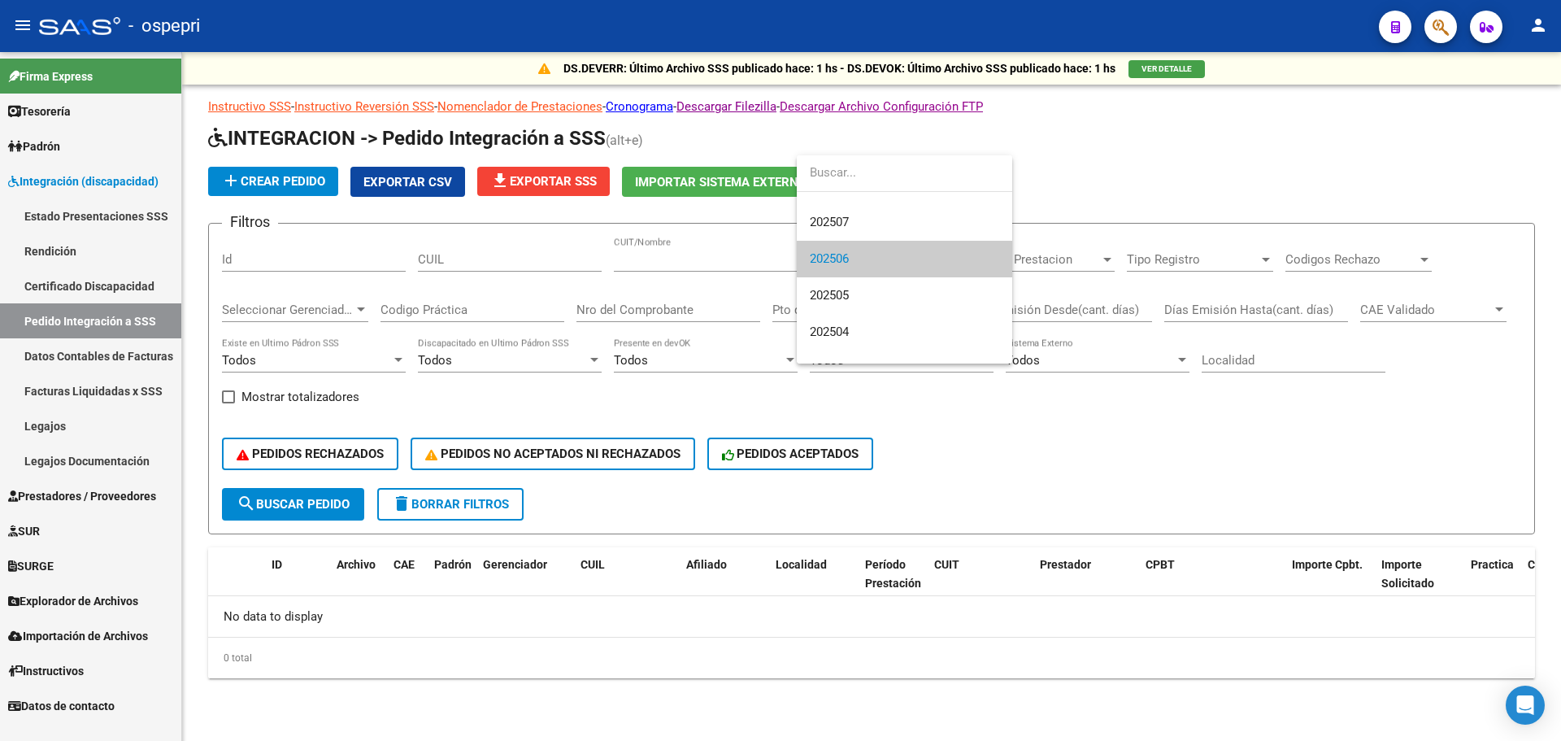
drag, startPoint x: 655, startPoint y: 252, endPoint x: 625, endPoint y: 259, distance: 31.0
click at [625, 259] on div at bounding box center [780, 370] width 1561 height 741
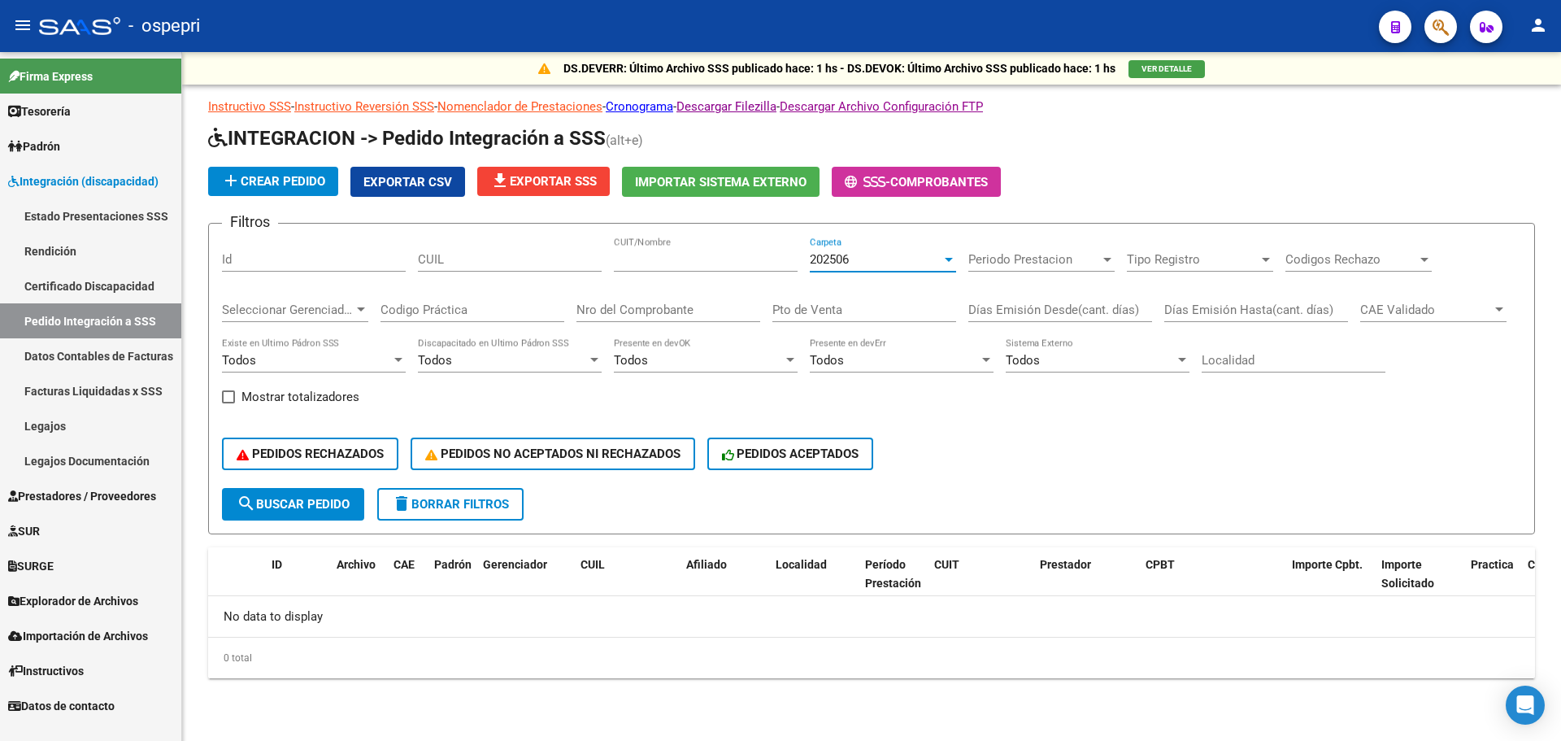
click at [950, 258] on div at bounding box center [949, 260] width 8 height 4
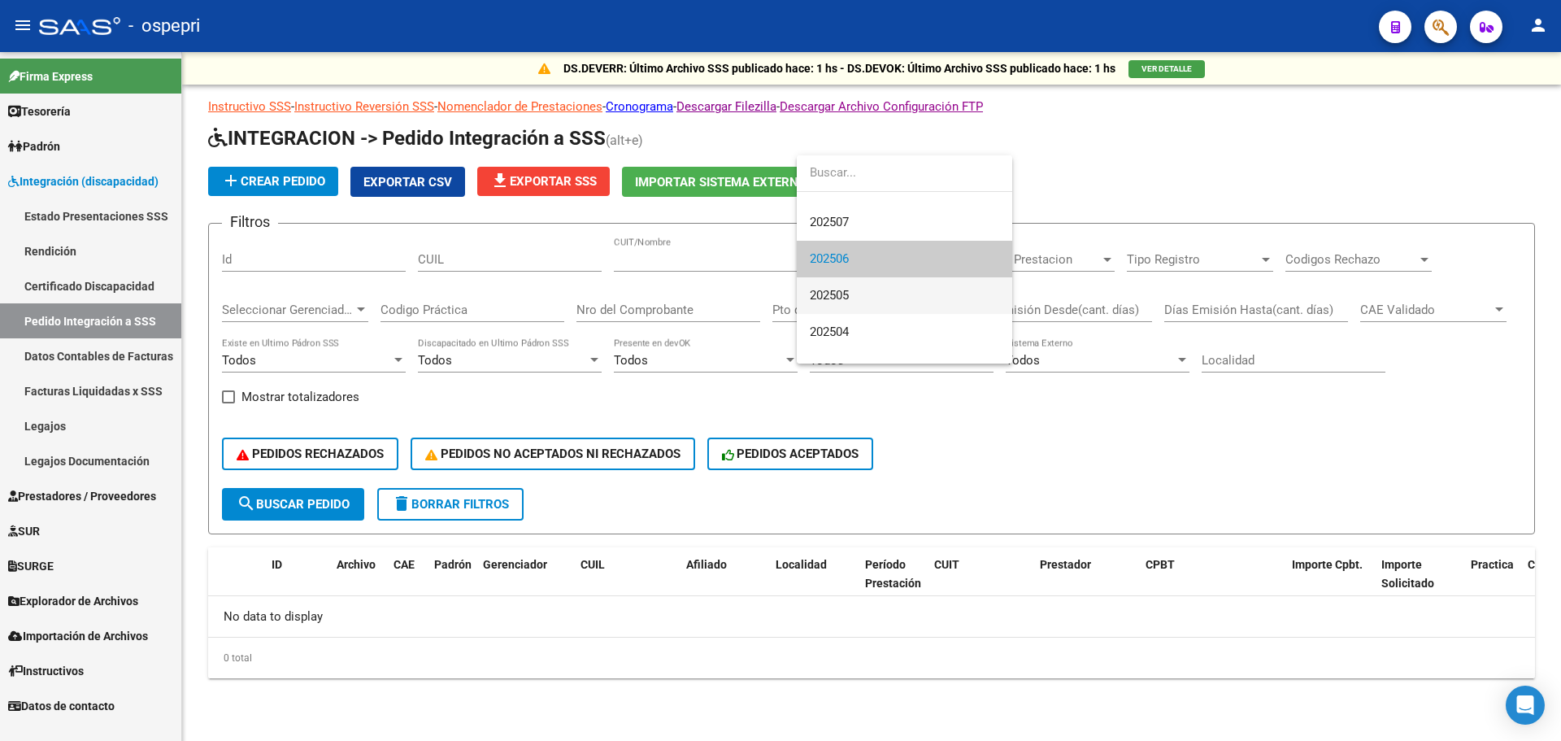
click at [859, 298] on span "202505" at bounding box center [904, 295] width 189 height 37
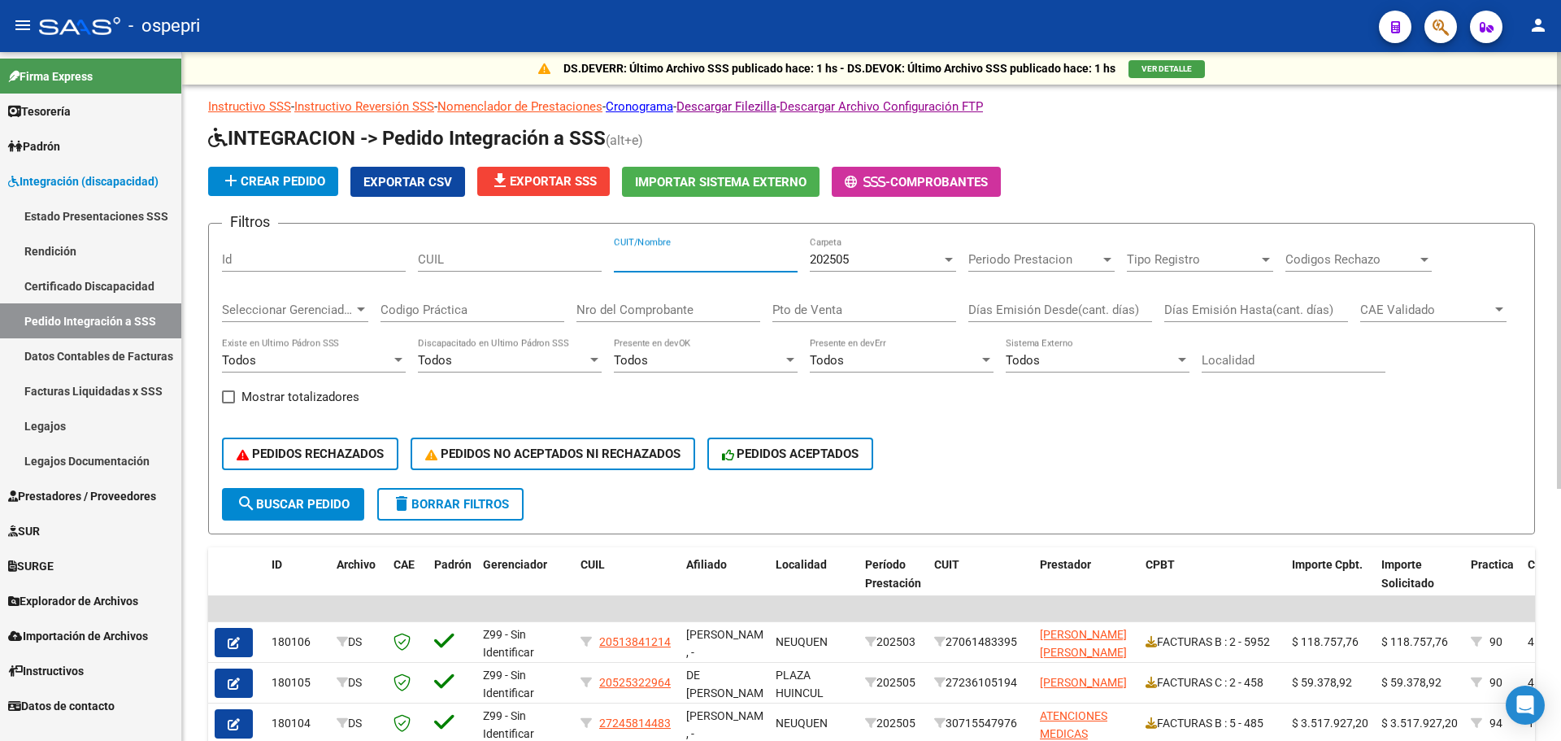
click at [639, 258] on input "CUIT/Nombre" at bounding box center [706, 259] width 184 height 15
paste input "27210041473"
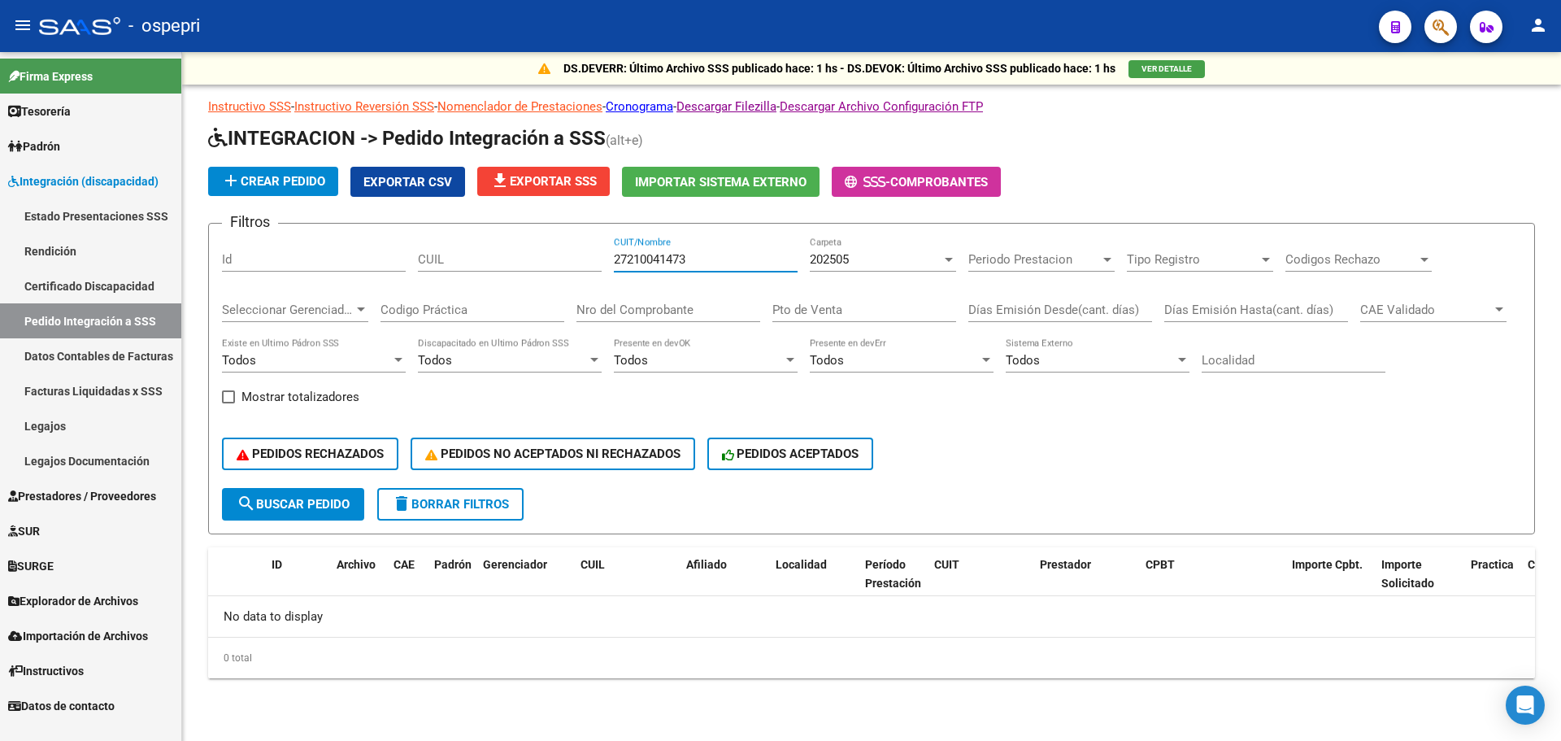
drag, startPoint x: 707, startPoint y: 259, endPoint x: 532, endPoint y: 249, distance: 175.1
click at [532, 249] on div "Filtros Id CUIL 27210041473 CUIT/Nombre 202505 Carpeta Periodo Prestacion Perio…" at bounding box center [871, 362] width 1299 height 251
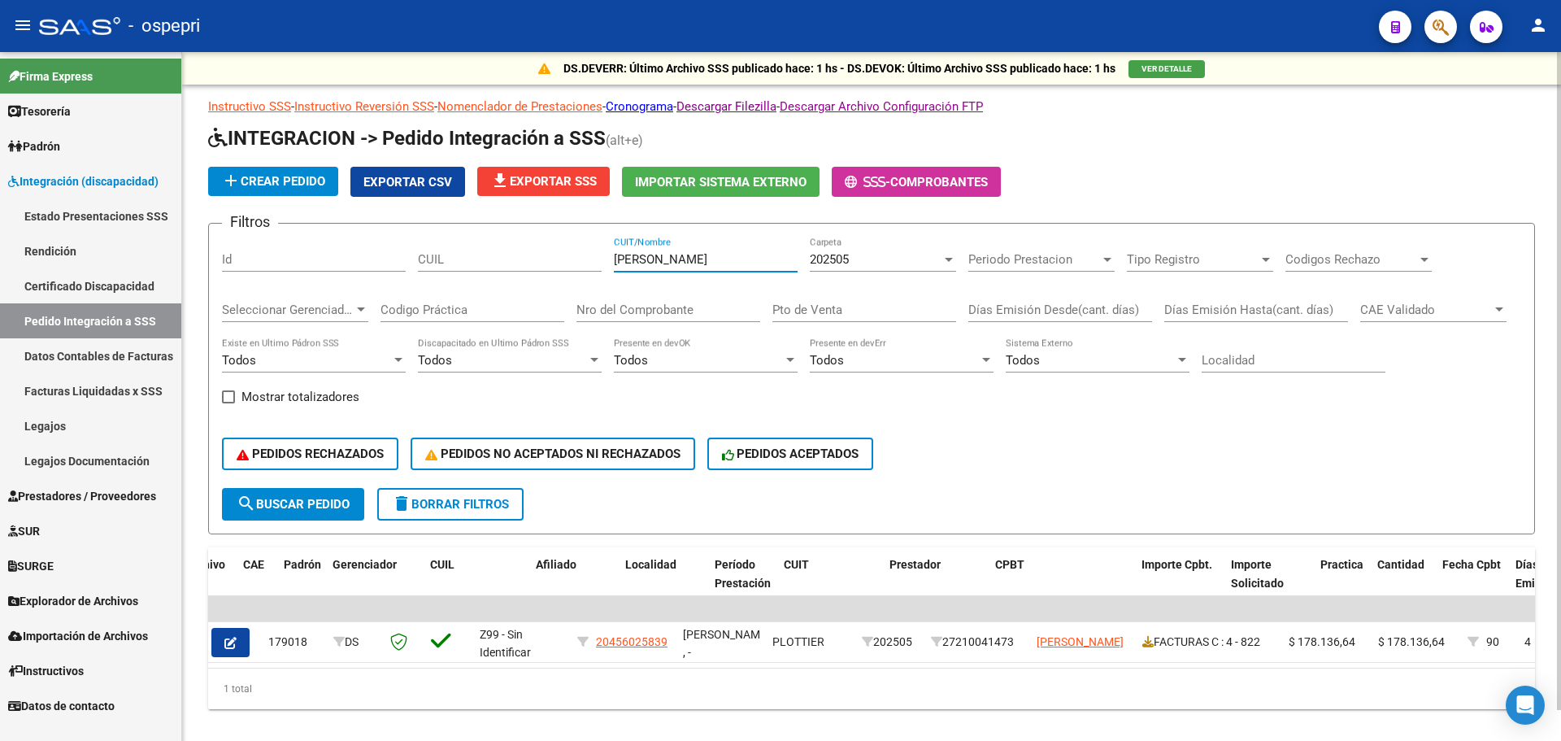
scroll to position [0, 0]
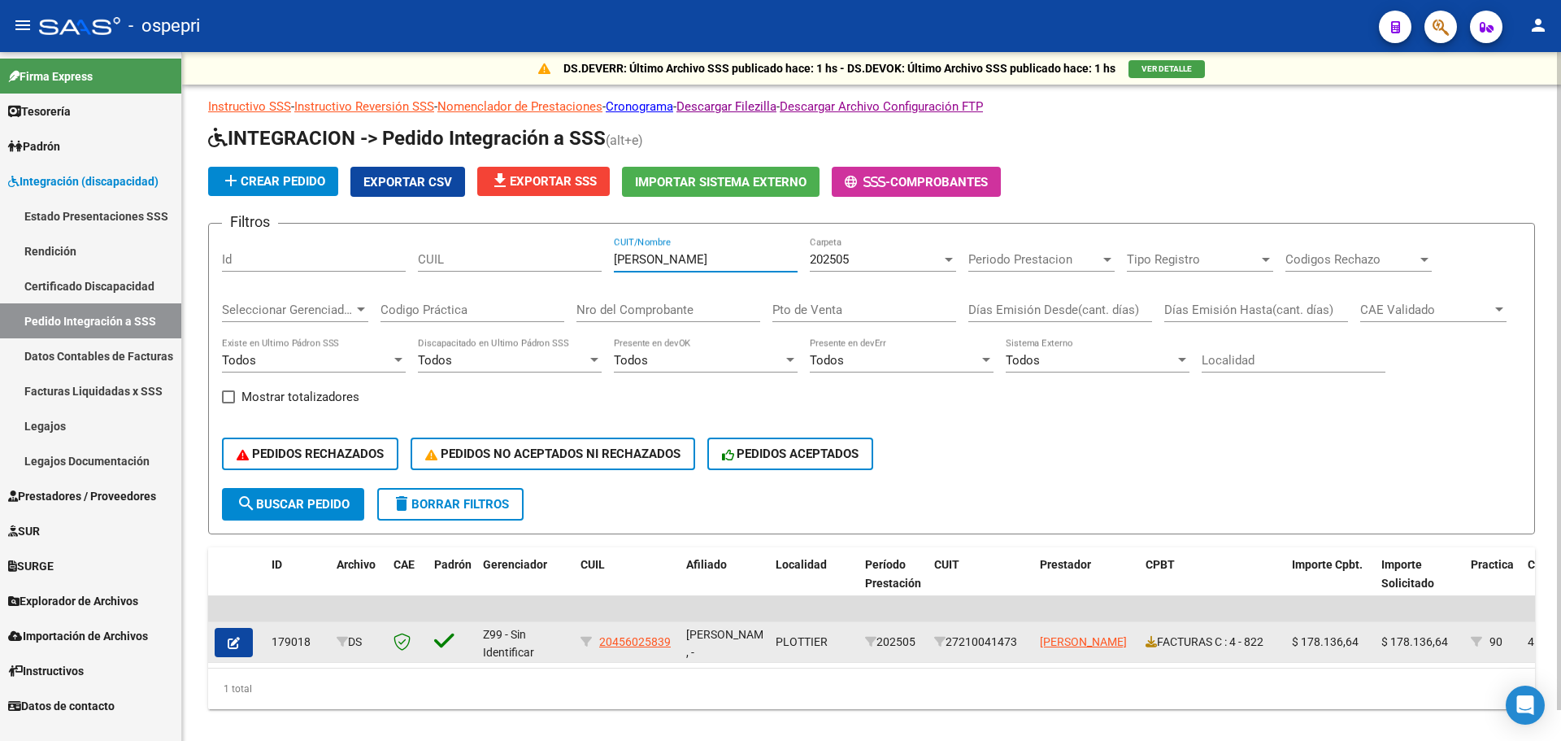
type input "[PERSON_NAME]"
click at [233, 647] on icon "button" at bounding box center [234, 643] width 12 height 12
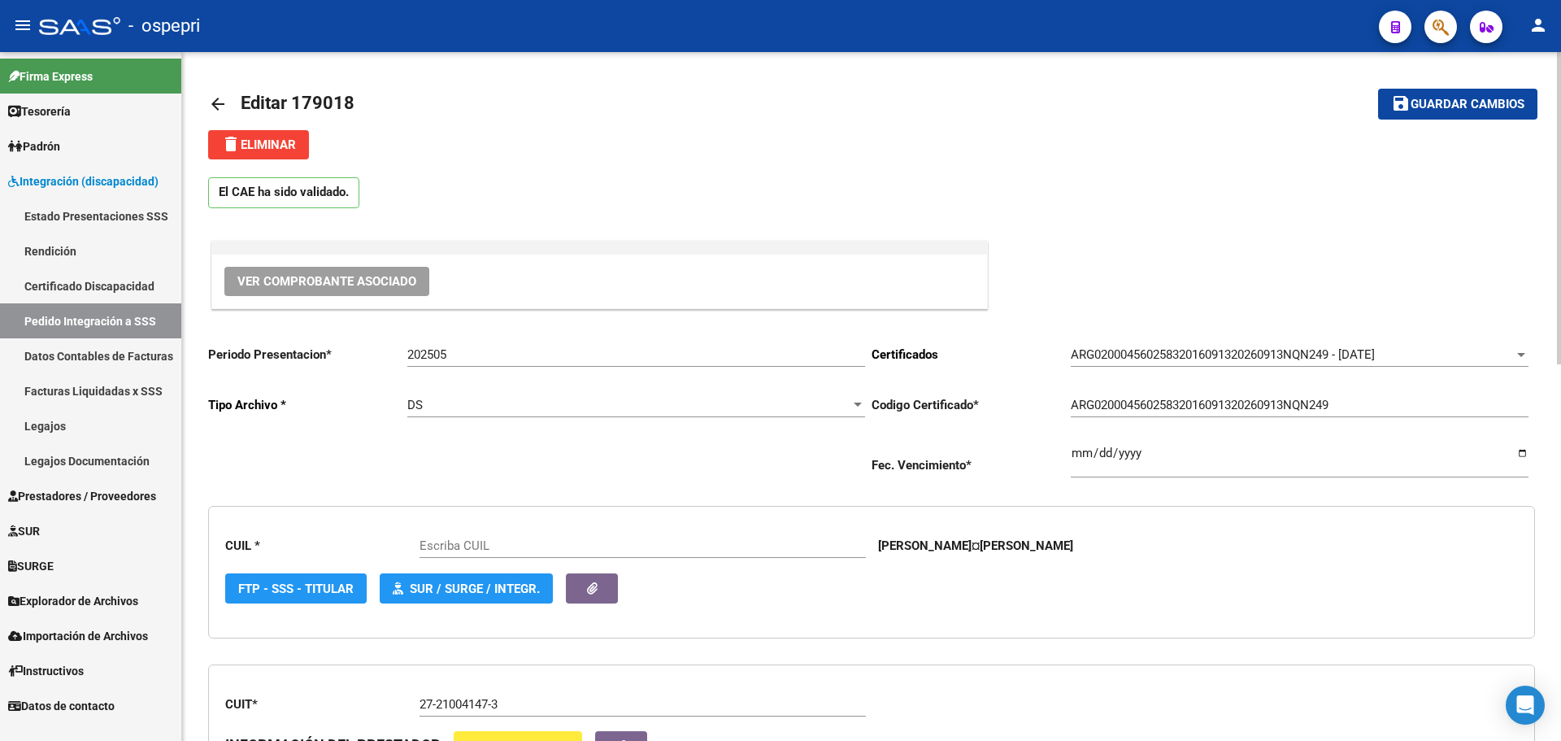
type input "20456025839"
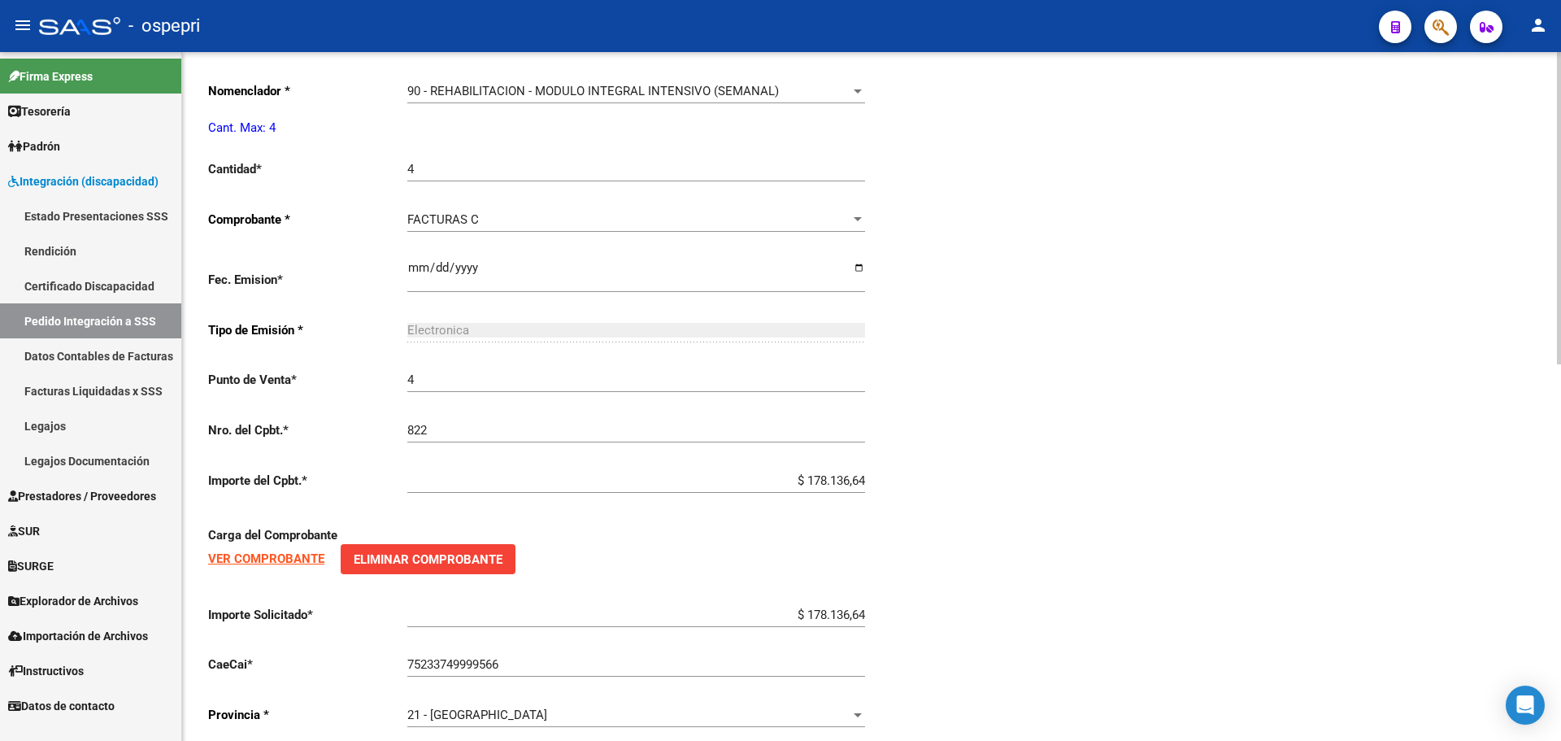
scroll to position [813, 0]
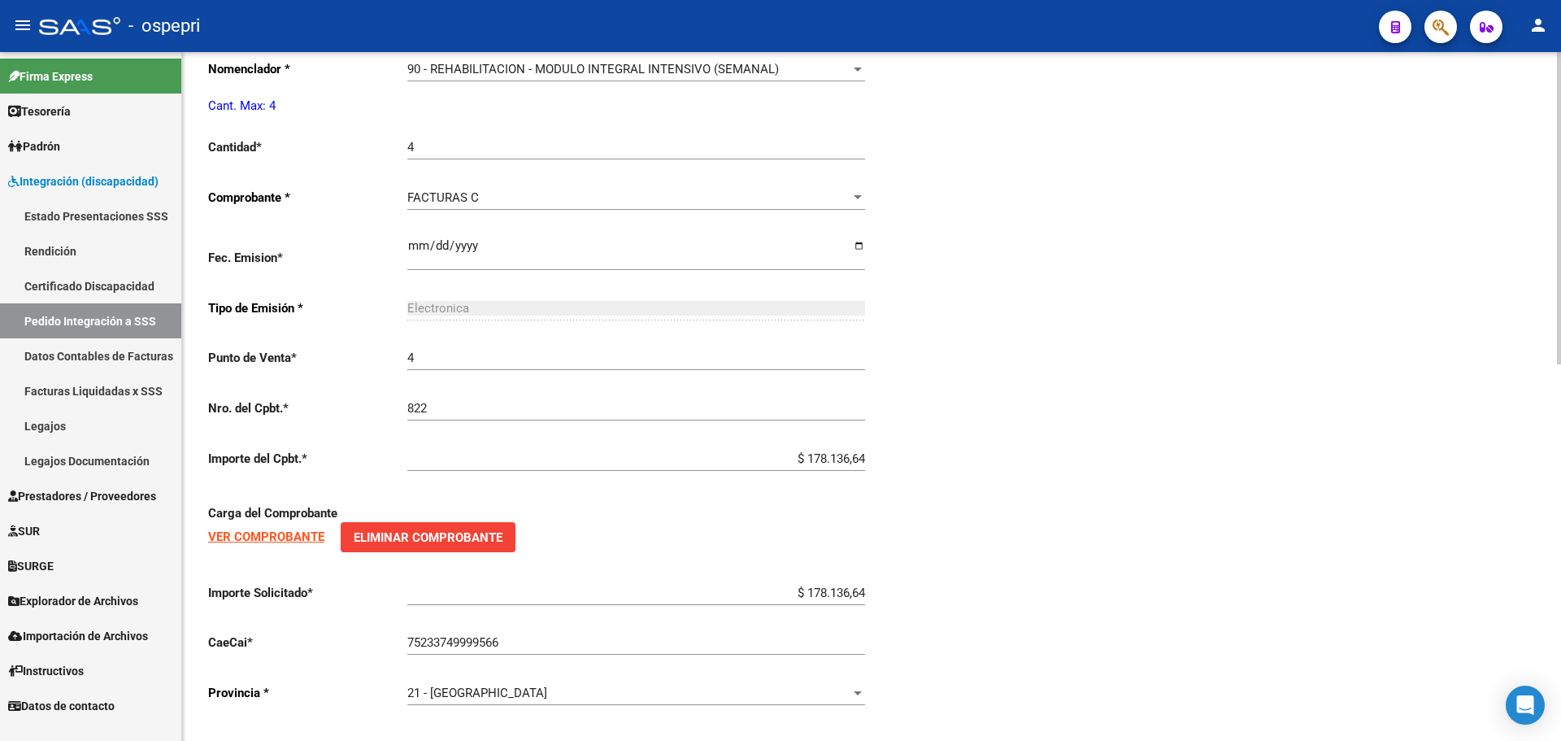
click at [267, 539] on strong "VER COMPROBANTE" at bounding box center [266, 536] width 116 height 15
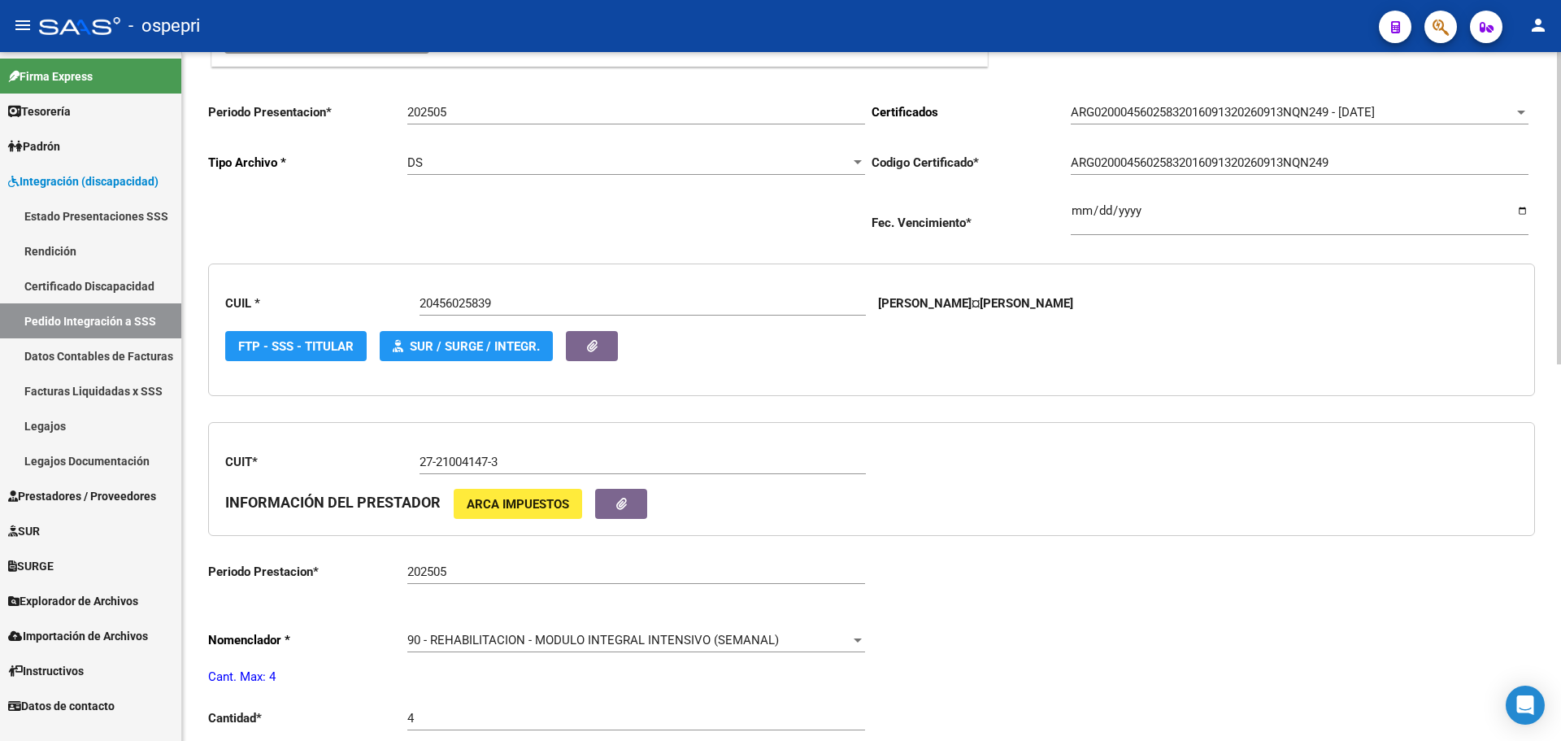
scroll to position [244, 0]
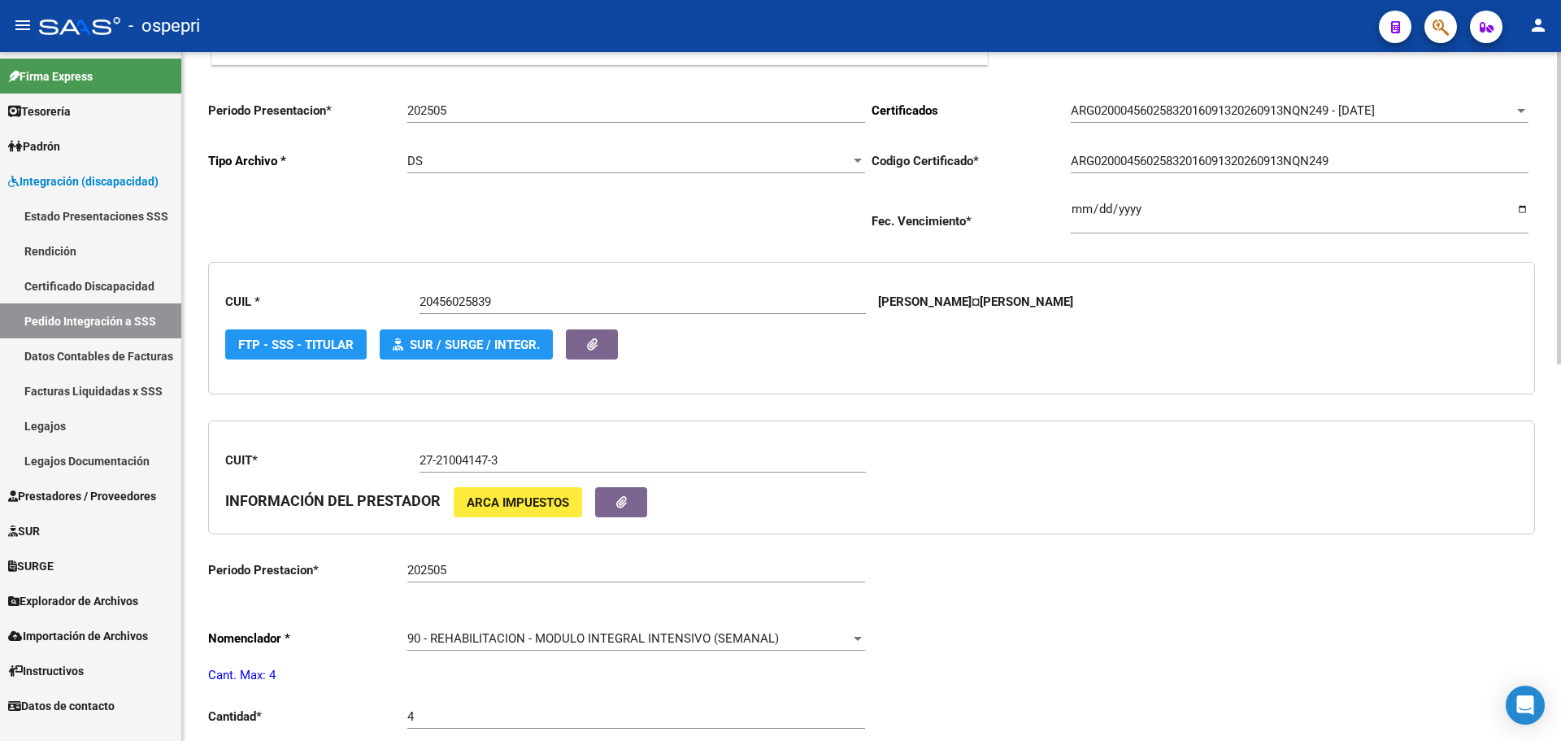
click at [974, 533] on div "CUIT * 27-21004147-3 Ingresar el CUIT INFORMACIÓN DEL PRESTADOR ARCA Impuestos" at bounding box center [871, 477] width 1327 height 115
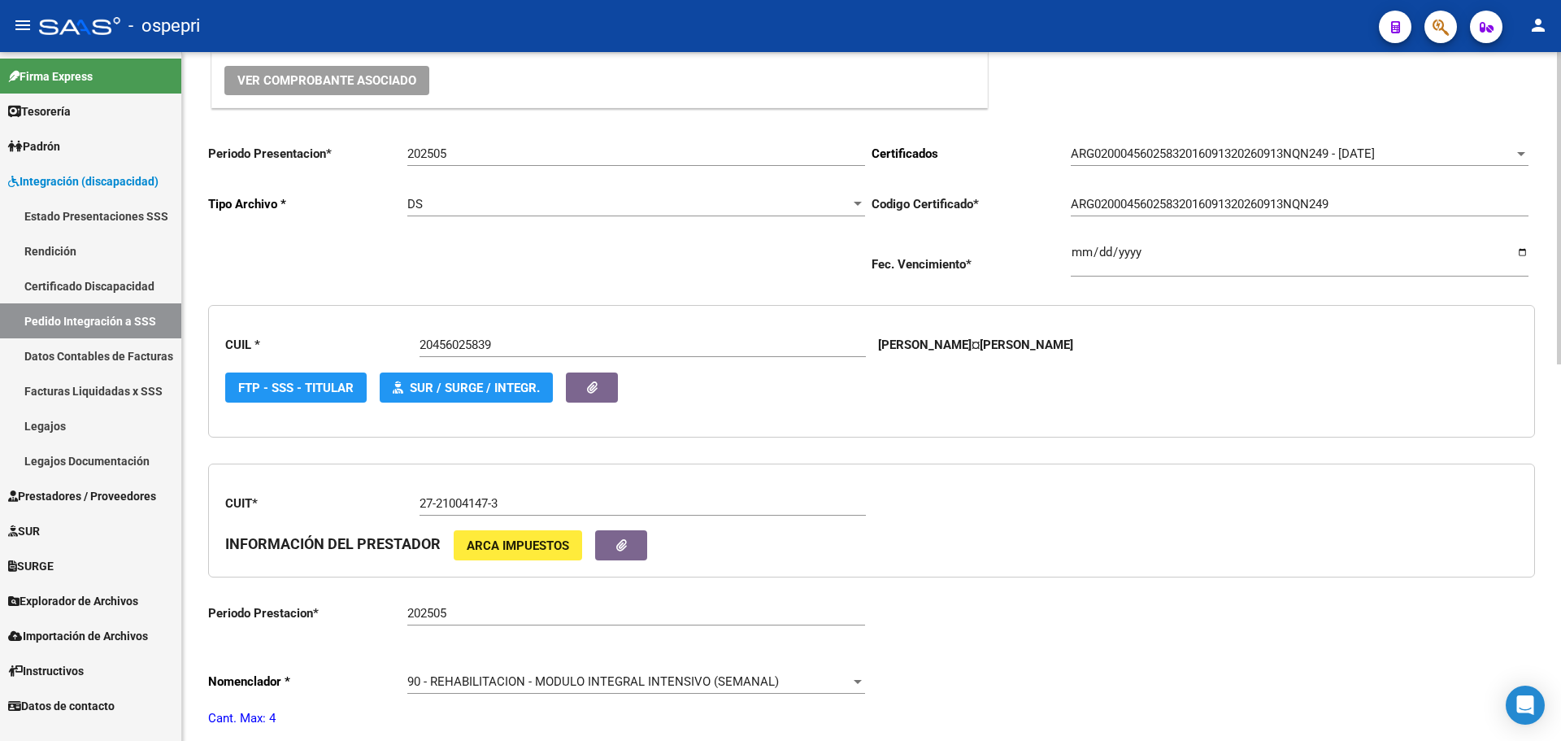
scroll to position [0, 0]
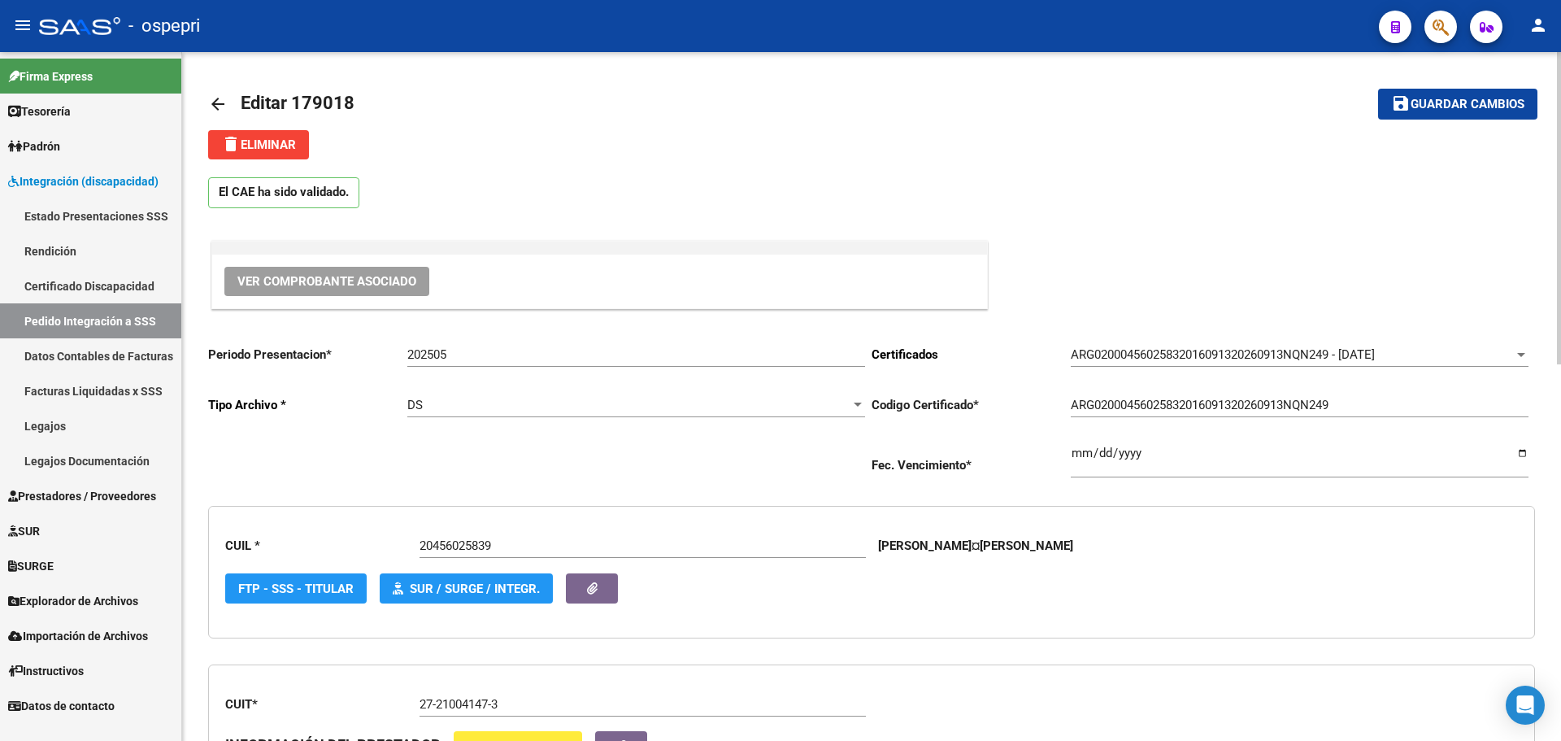
click at [217, 105] on mat-icon "arrow_back" at bounding box center [218, 104] width 20 height 20
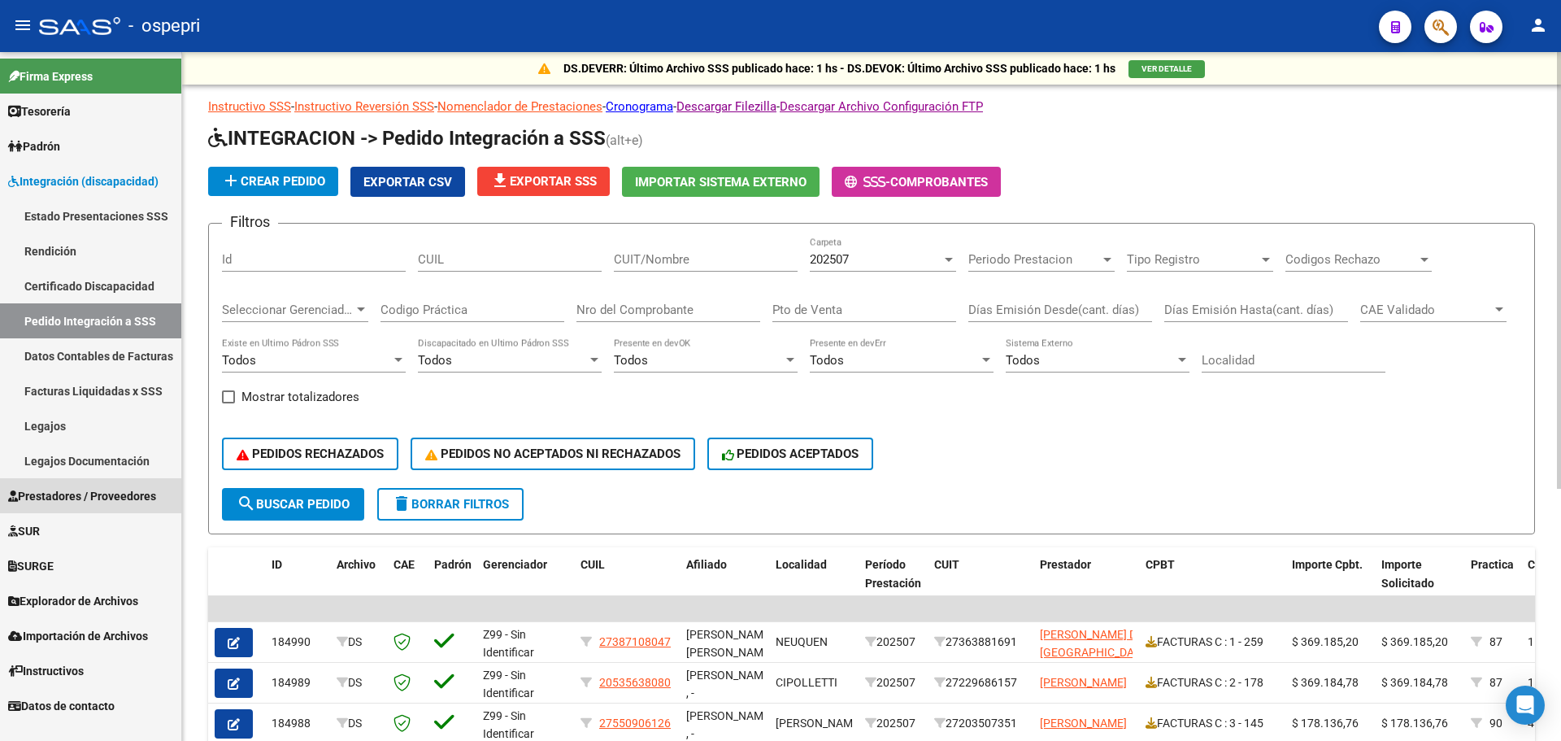
click at [89, 493] on span "Prestadores / Proveedores" at bounding box center [82, 496] width 148 height 18
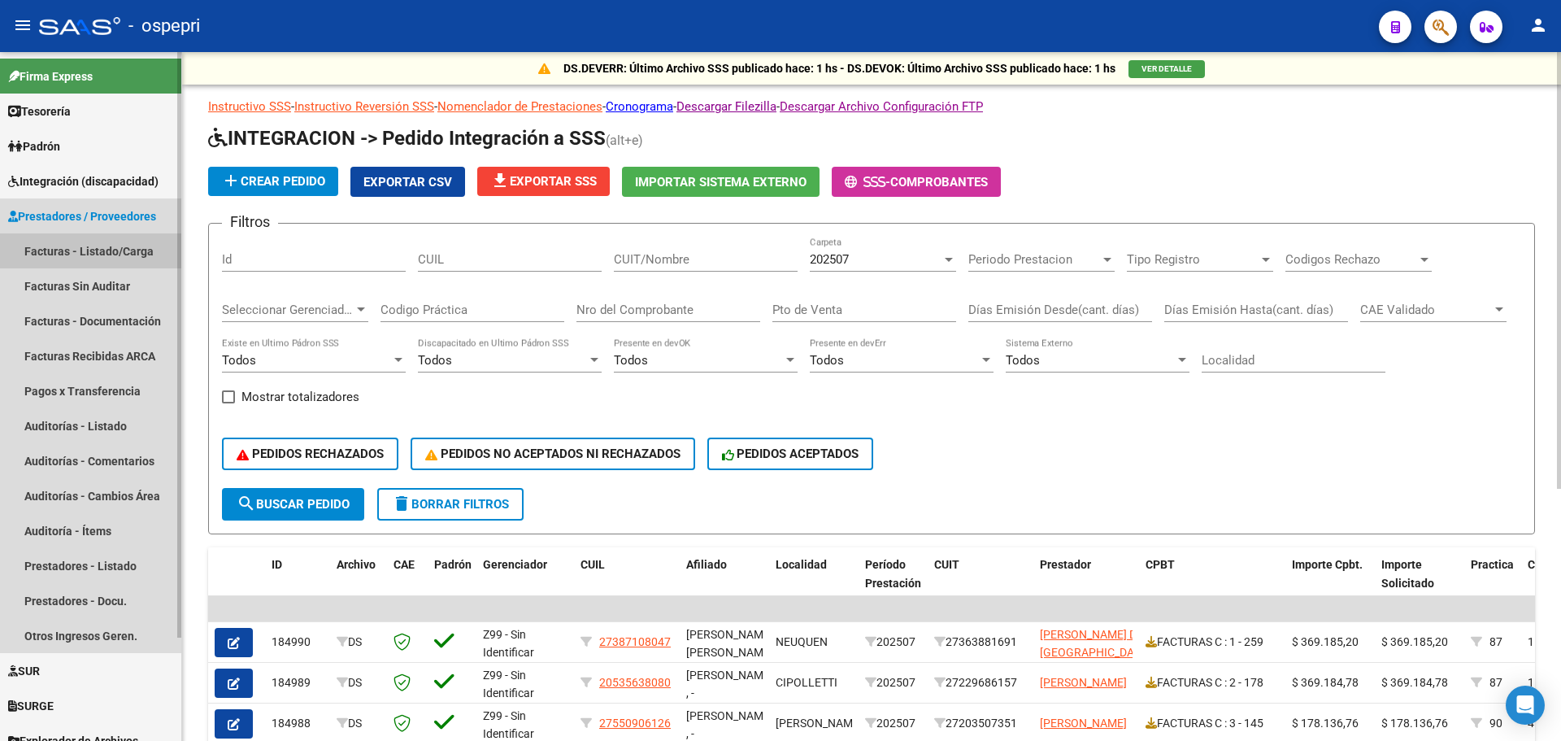
click at [89, 249] on link "Facturas - Listado/Carga" at bounding box center [90, 250] width 181 height 35
